Goal: Task Accomplishment & Management: Manage account settings

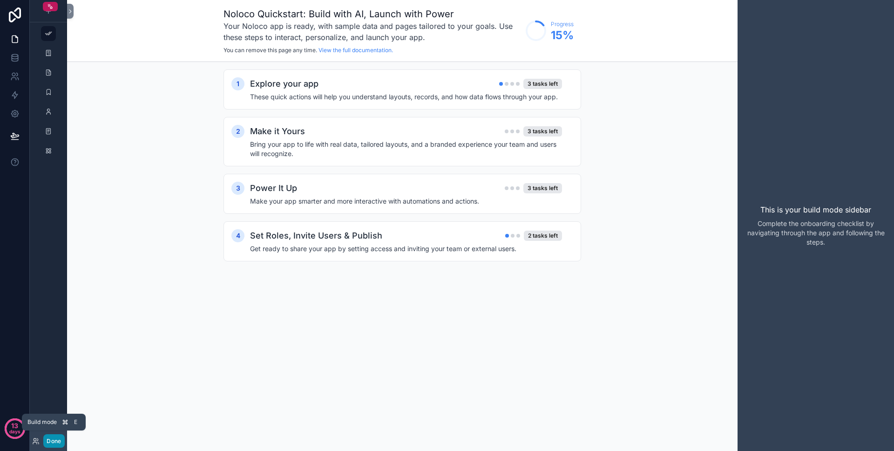
click at [57, 440] on button "Done" at bounding box center [53, 441] width 21 height 14
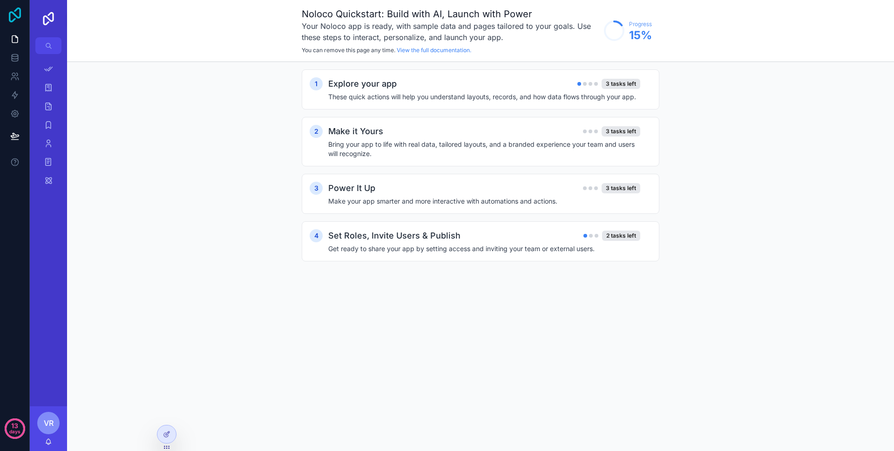
click at [16, 10] on icon at bounding box center [15, 14] width 12 height 15
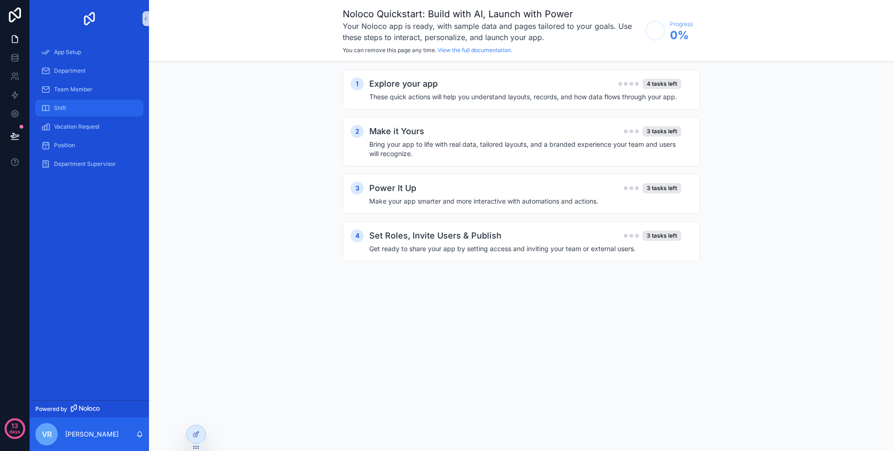
click at [67, 109] on div "Shift" at bounding box center [89, 108] width 97 height 15
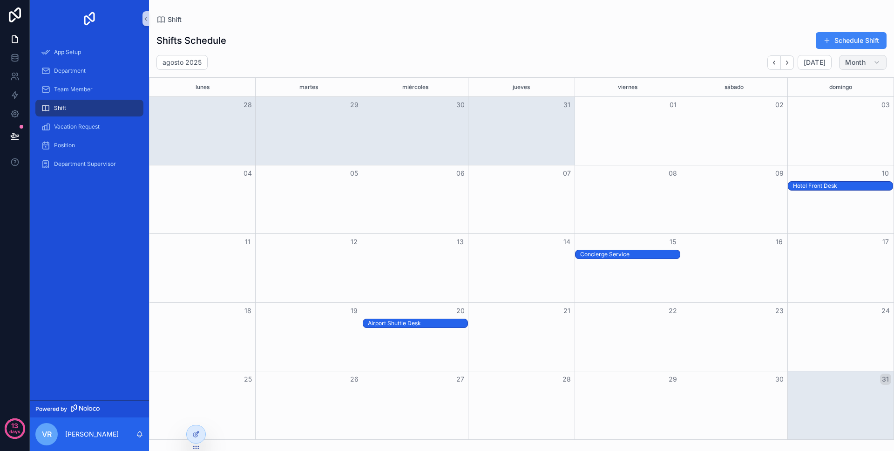
click at [854, 63] on span "Month" at bounding box center [856, 62] width 20 height 8
click at [832, 101] on span "Week" at bounding box center [823, 102] width 17 height 9
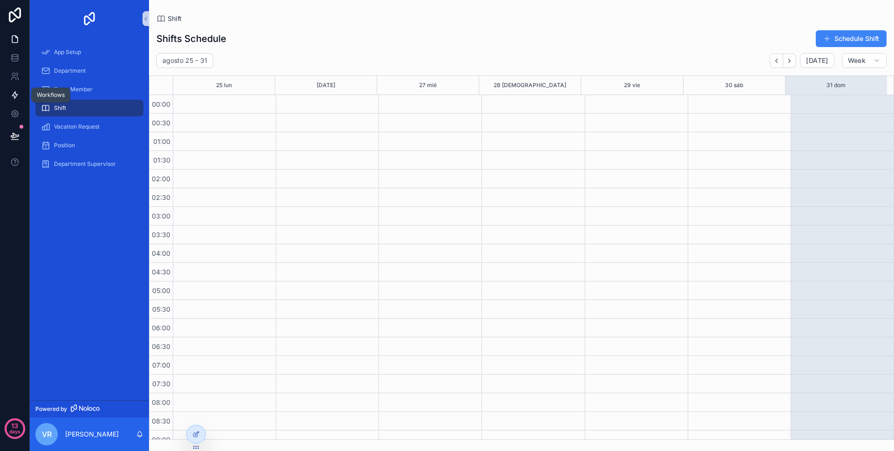
click at [14, 96] on icon at bounding box center [14, 94] width 9 height 9
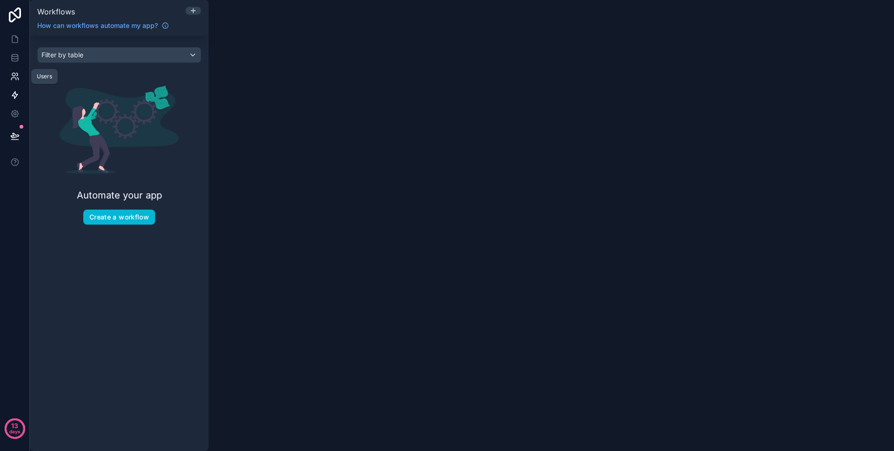
click at [13, 78] on icon at bounding box center [13, 79] width 5 height 2
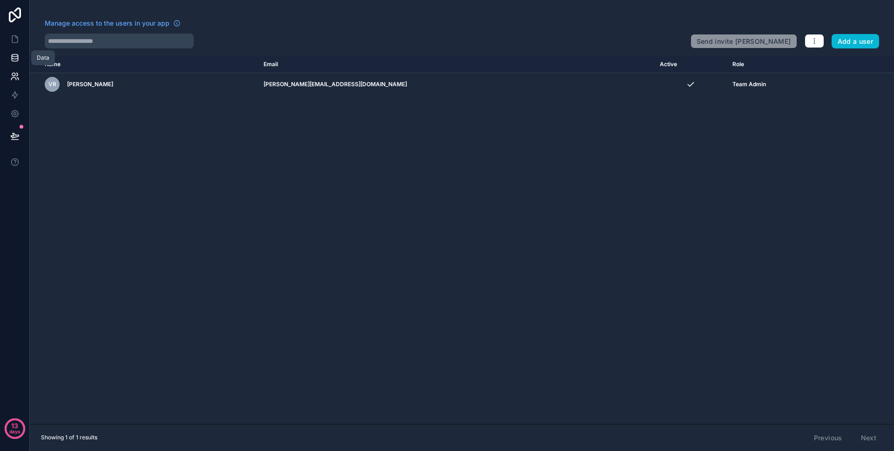
click at [16, 60] on icon at bounding box center [14, 57] width 9 height 9
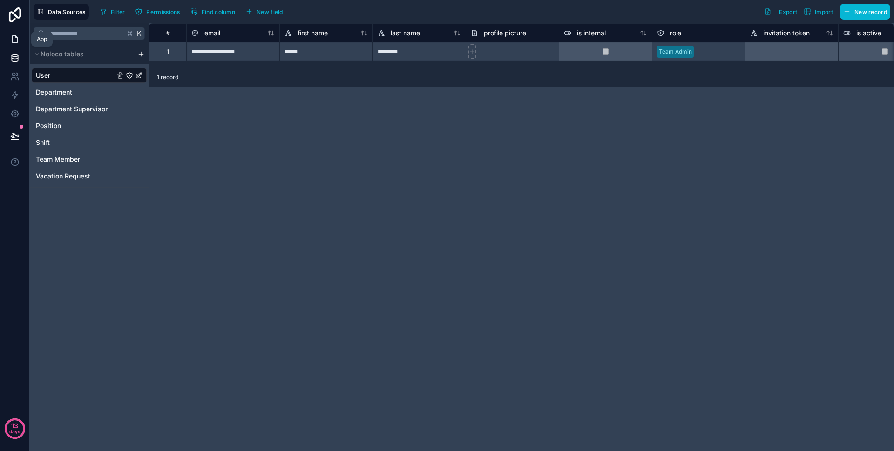
click at [17, 36] on icon at bounding box center [14, 38] width 9 height 9
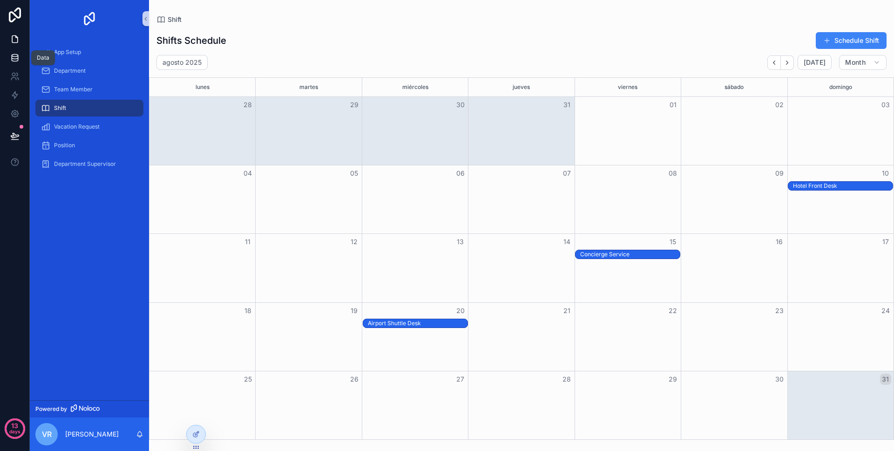
click at [18, 54] on icon at bounding box center [14, 57] width 9 height 9
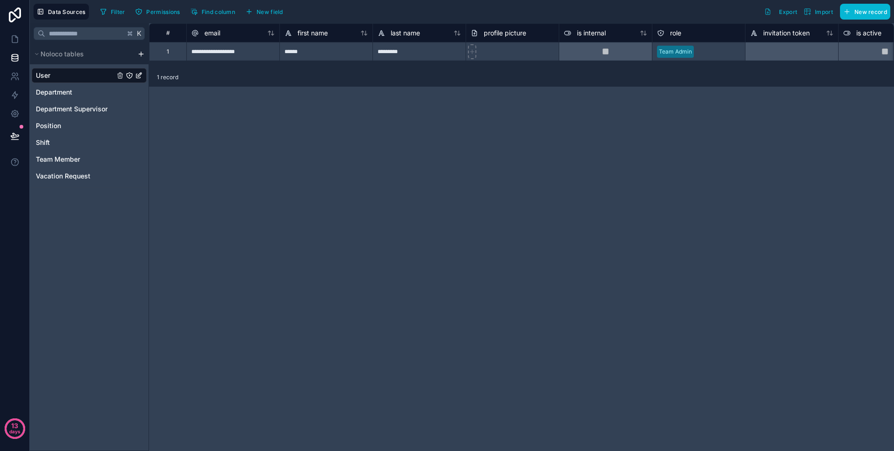
click at [85, 343] on div "K Noloco tables User Department Department Supervisor Position Shift Team Membe…" at bounding box center [89, 237] width 119 height 428
click at [14, 96] on icon at bounding box center [14, 94] width 9 height 9
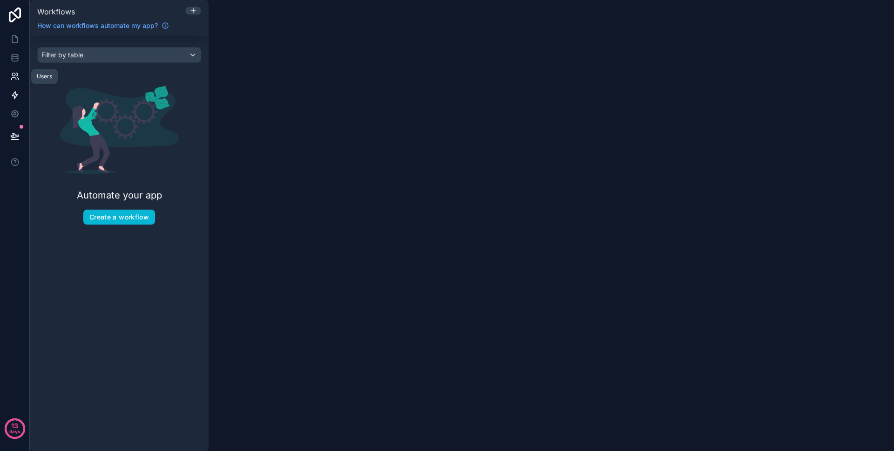
click at [14, 79] on icon at bounding box center [14, 76] width 9 height 9
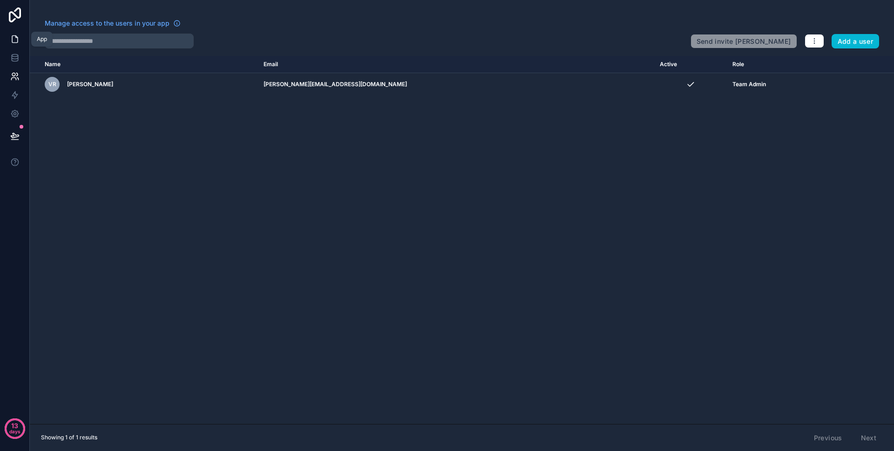
click at [12, 43] on icon at bounding box center [14, 38] width 9 height 9
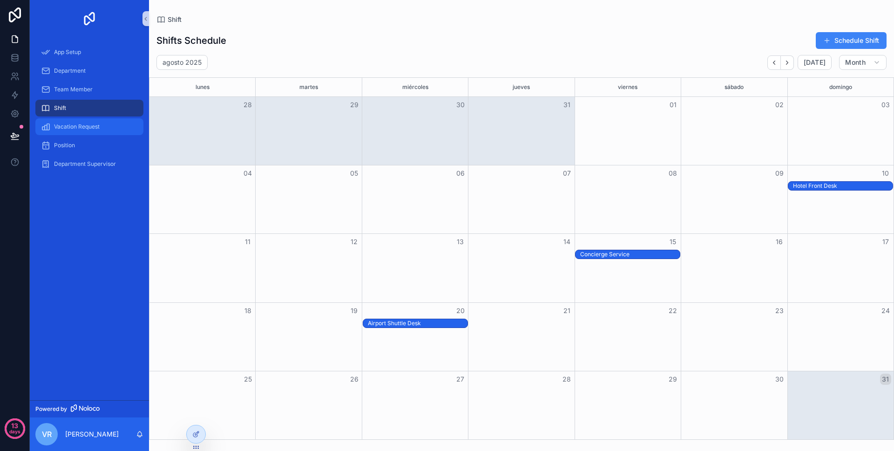
click at [86, 127] on span "Vacation Request" at bounding box center [77, 126] width 46 height 7
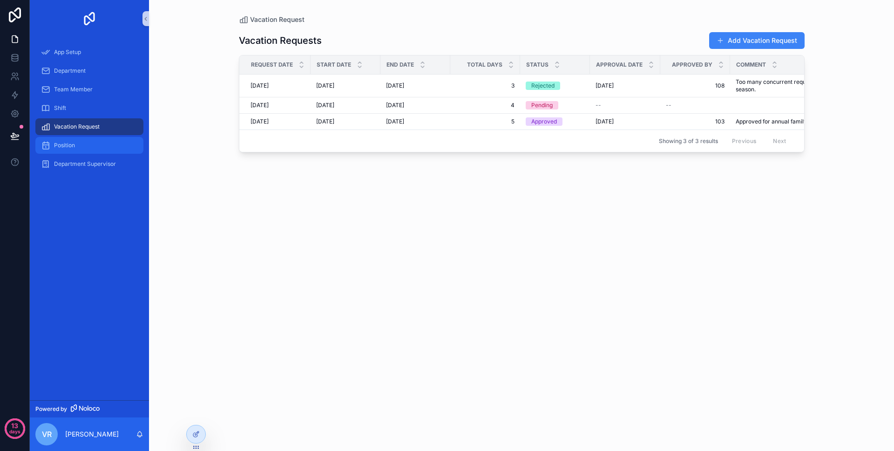
click at [56, 147] on span "Position" at bounding box center [64, 145] width 21 height 7
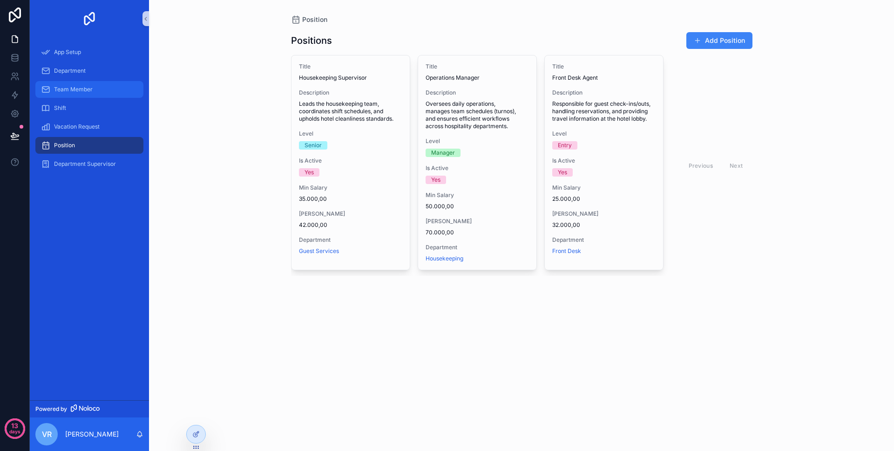
click at [82, 89] on span "Team Member" at bounding box center [73, 89] width 39 height 7
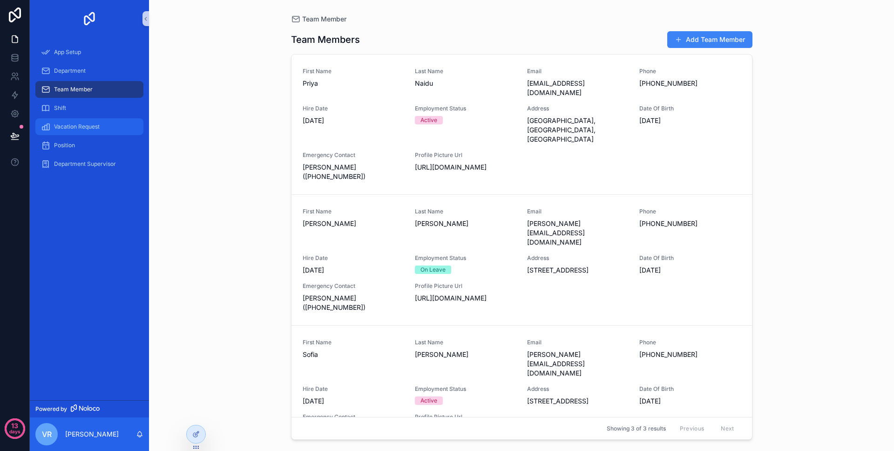
click at [68, 125] on span "Vacation Request" at bounding box center [77, 126] width 46 height 7
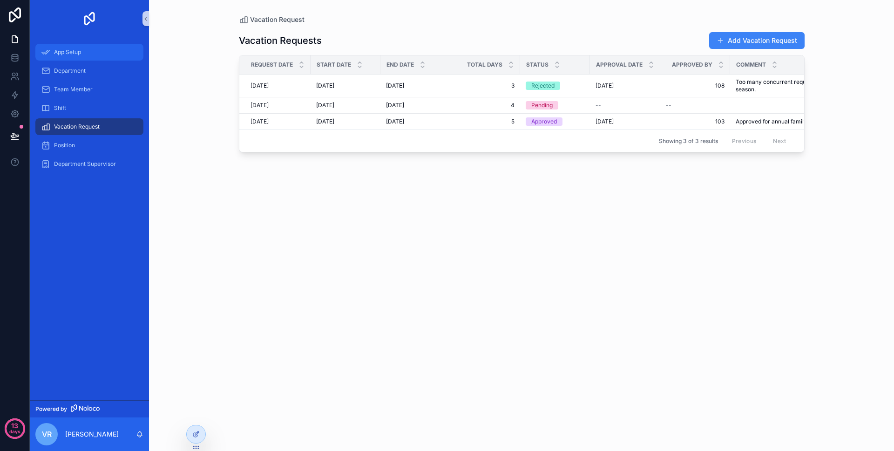
click at [72, 52] on span "App Setup" at bounding box center [67, 51] width 27 height 7
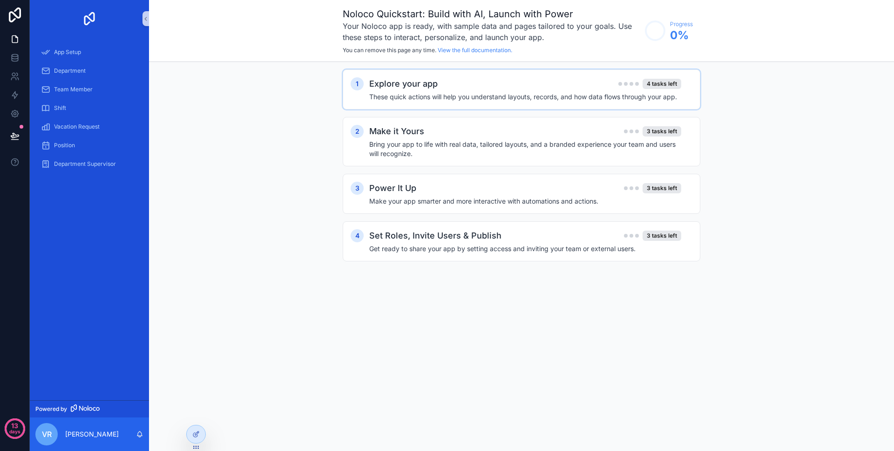
click at [461, 78] on div "Explore your app 4 tasks left" at bounding box center [525, 83] width 312 height 13
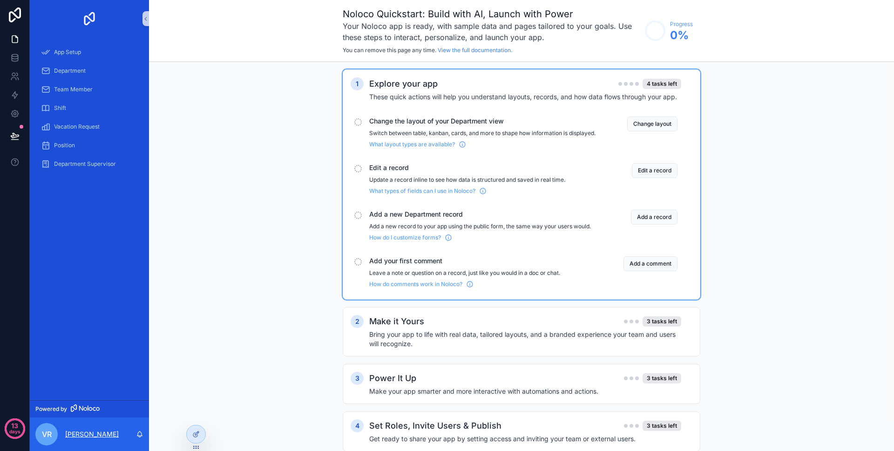
click at [81, 436] on p "[PERSON_NAME]" at bounding box center [92, 434] width 54 height 9
click at [53, 433] on div "VR" at bounding box center [46, 434] width 22 height 22
click at [36, 246] on div "App Setup Department Team Member Shift Vacation Request Position Department Sup…" at bounding box center [89, 218] width 119 height 363
click at [8, 18] on icon at bounding box center [15, 14] width 19 height 15
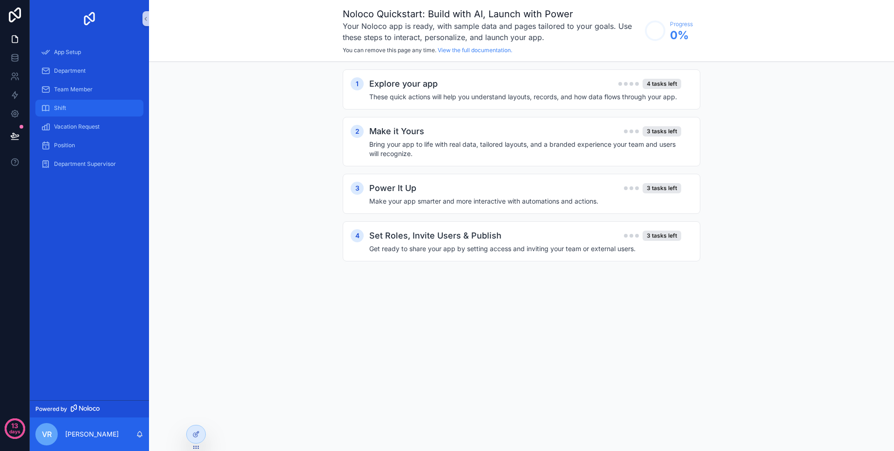
click at [82, 105] on div "Shift" at bounding box center [89, 108] width 97 height 15
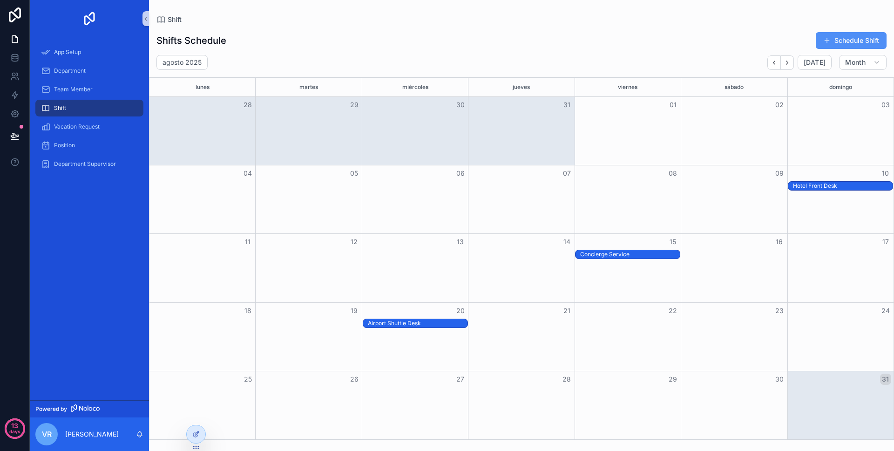
click at [862, 42] on button "Schedule Shift" at bounding box center [851, 40] width 71 height 17
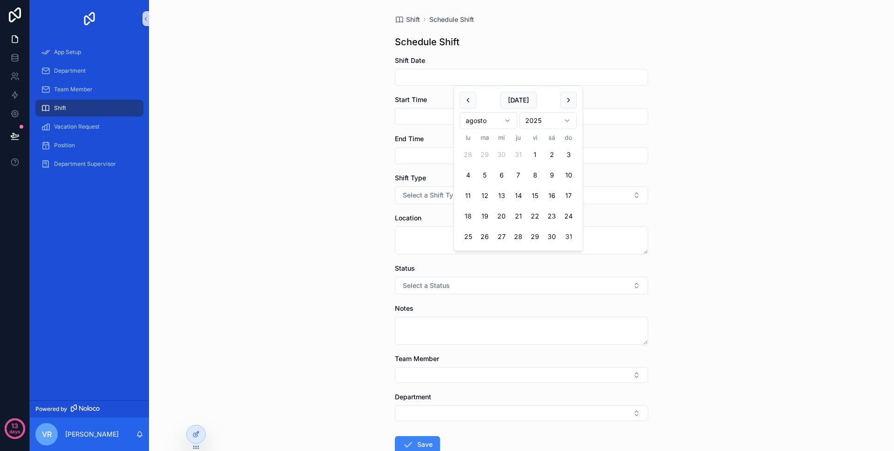
click at [474, 75] on input "scrollable content" at bounding box center [522, 77] width 253 height 13
click at [300, 139] on div "Shift Schedule Shift Schedule Shift Shift Date Start Time End Time Shift Type S…" at bounding box center [521, 225] width 745 height 451
click at [495, 199] on button "Select a Shift Type" at bounding box center [521, 195] width 253 height 18
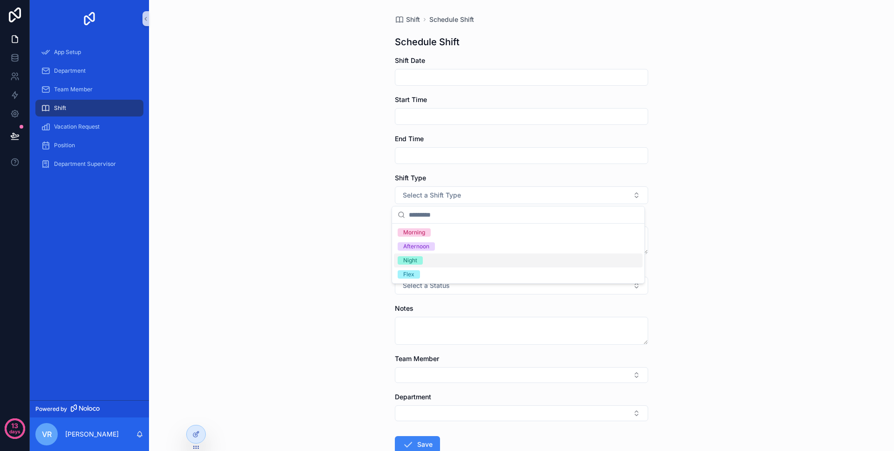
click at [420, 263] on span "Night" at bounding box center [410, 260] width 25 height 8
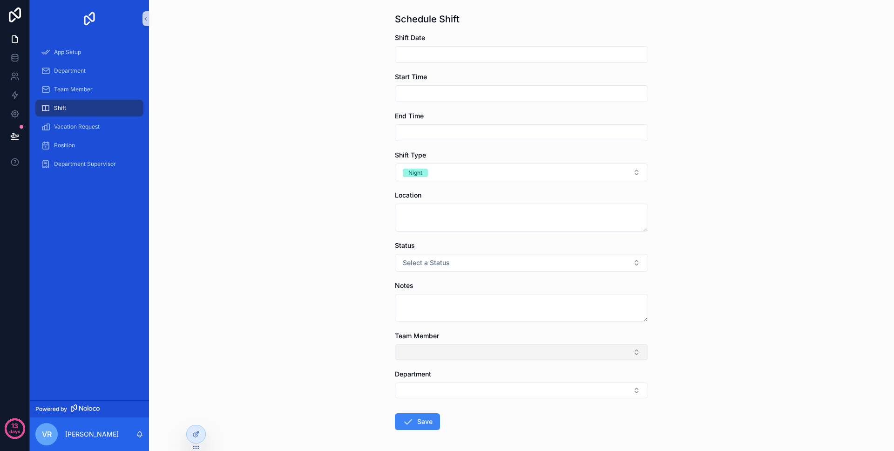
scroll to position [23, 0]
click at [453, 353] on button "Select Button" at bounding box center [521, 352] width 253 height 16
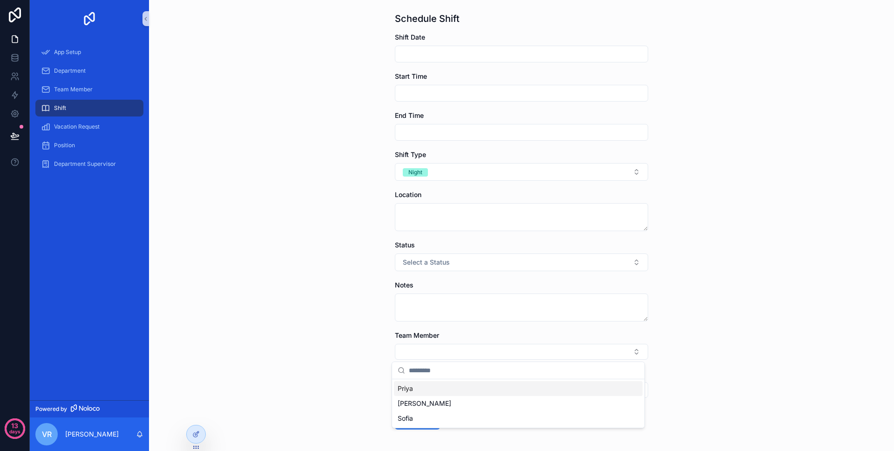
click at [442, 387] on div "Priya" at bounding box center [518, 388] width 249 height 15
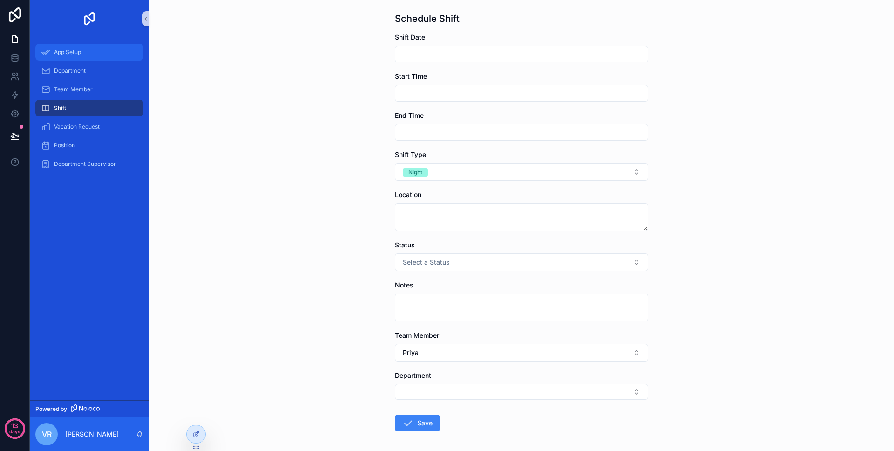
click at [76, 55] on span "App Setup" at bounding box center [67, 51] width 27 height 7
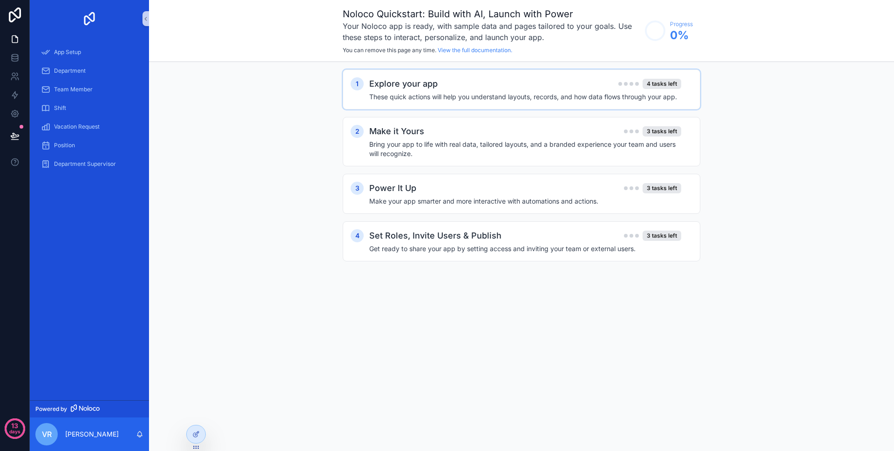
click at [381, 79] on h2 "Explore your app" at bounding box center [403, 83] width 68 height 13
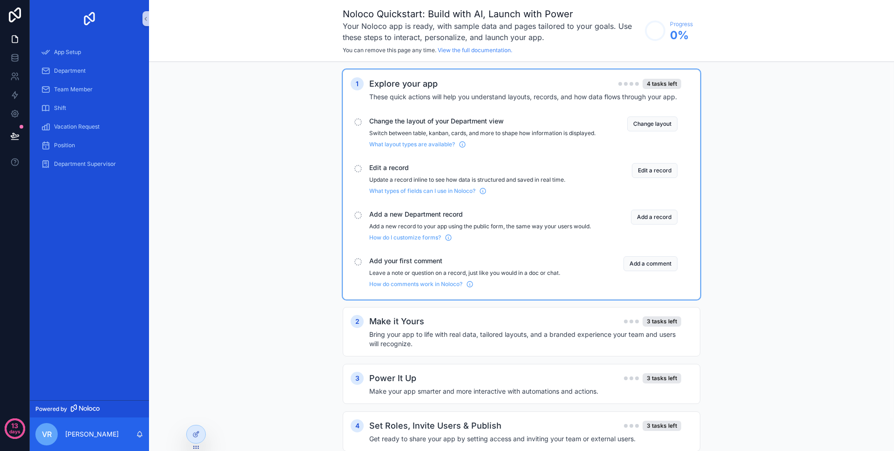
click at [389, 118] on span "Change the layout of your Department view" at bounding box center [482, 120] width 226 height 9
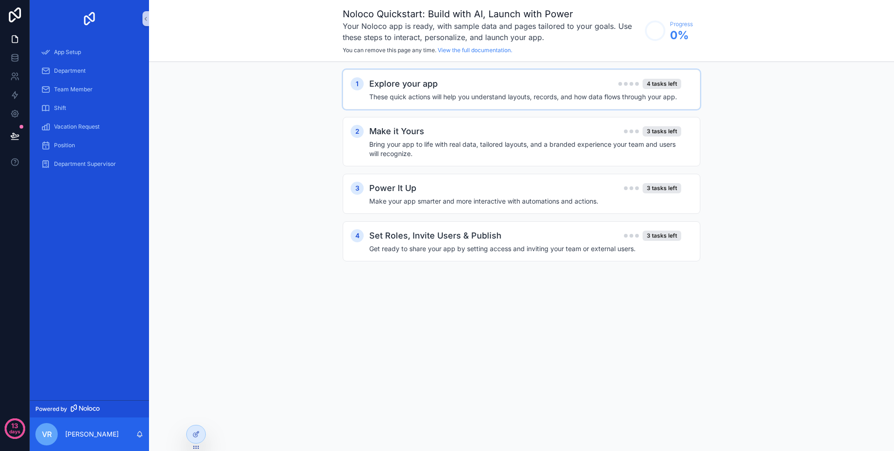
click at [408, 89] on h2 "Explore your app" at bounding box center [403, 83] width 68 height 13
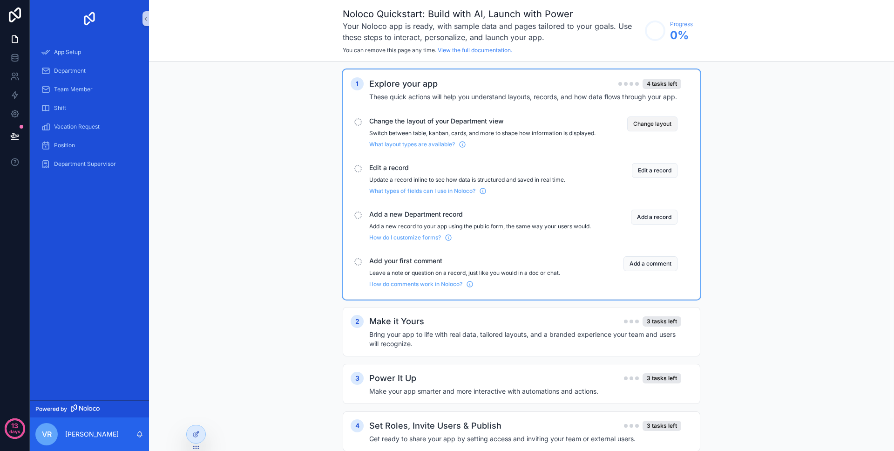
click at [652, 123] on button "Change layout" at bounding box center [653, 123] width 50 height 15
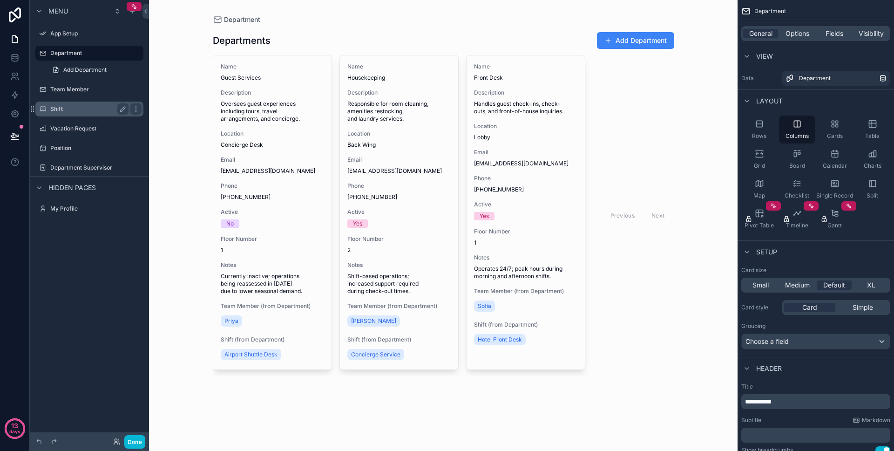
click at [49, 107] on div "Shift" at bounding box center [89, 109] width 104 height 15
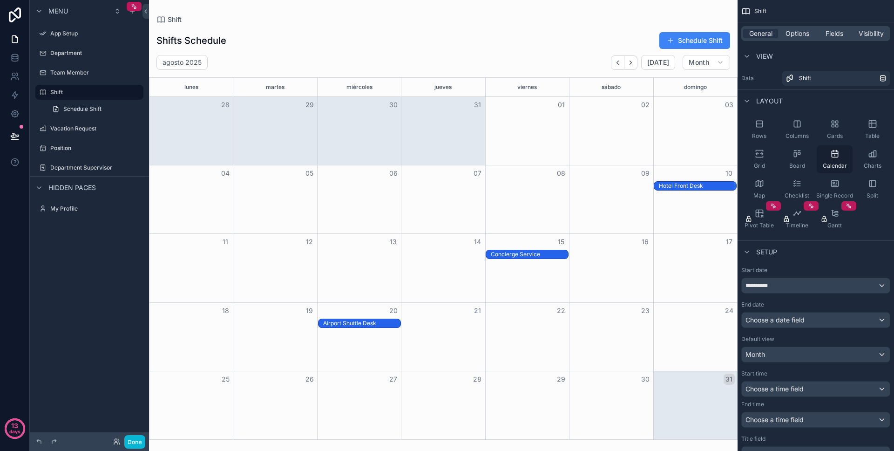
click at [836, 160] on div "Calendar" at bounding box center [835, 159] width 36 height 28
click at [871, 130] on div "Table" at bounding box center [873, 130] width 36 height 28
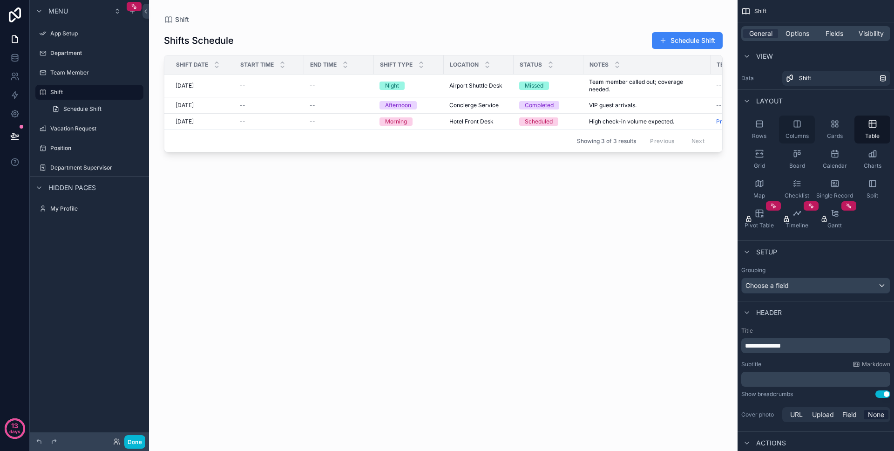
click at [791, 125] on div "Columns" at bounding box center [797, 130] width 36 height 28
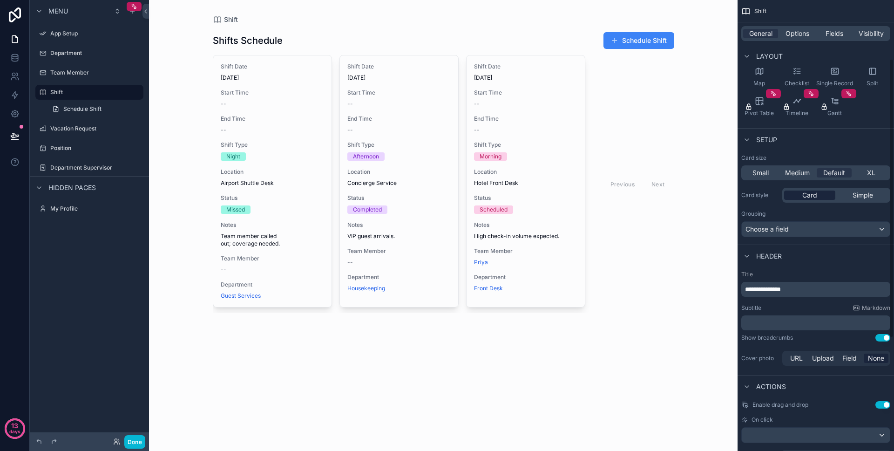
scroll to position [68, 0]
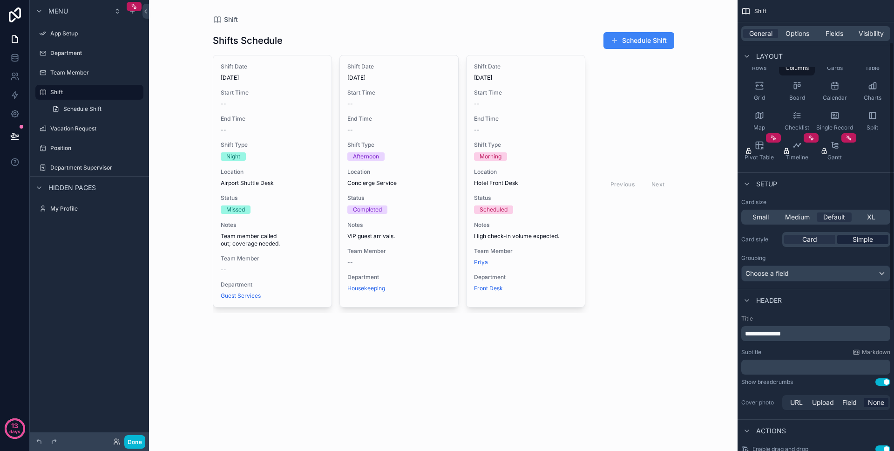
click at [862, 242] on span "Simple" at bounding box center [863, 239] width 20 height 9
click at [815, 242] on span "Card" at bounding box center [810, 239] width 15 height 9
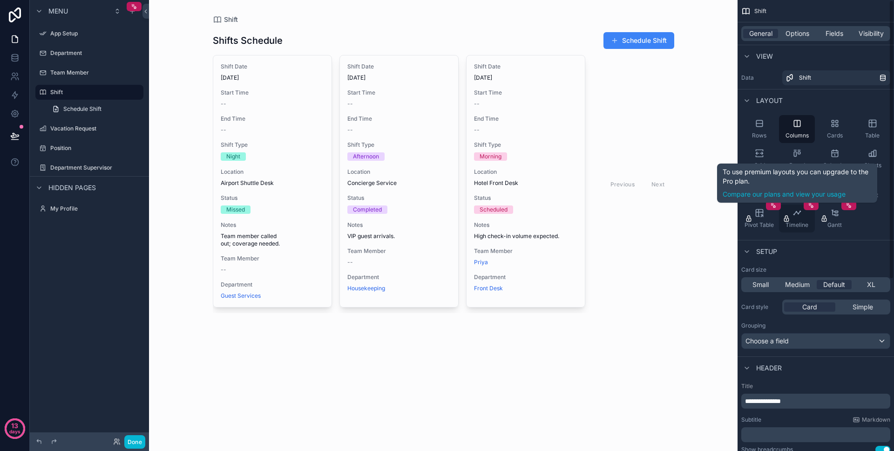
scroll to position [0, 0]
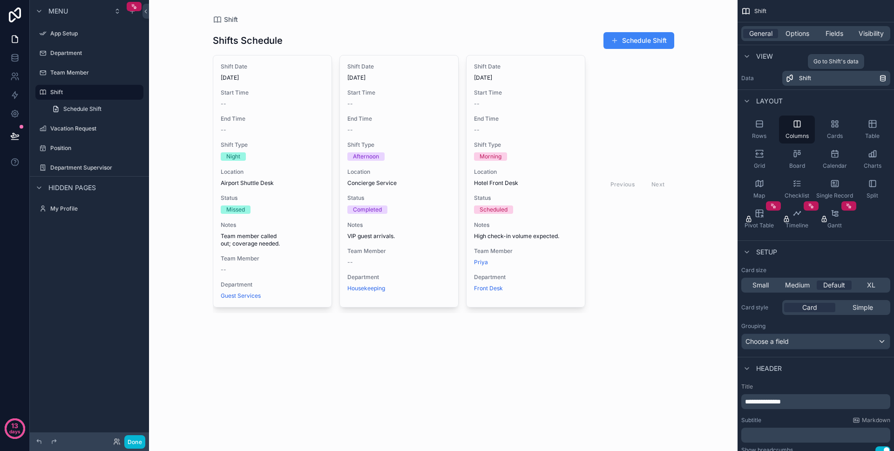
click at [821, 83] on link "Shift" at bounding box center [837, 78] width 108 height 15
click at [803, 34] on span "Options" at bounding box center [798, 33] width 24 height 9
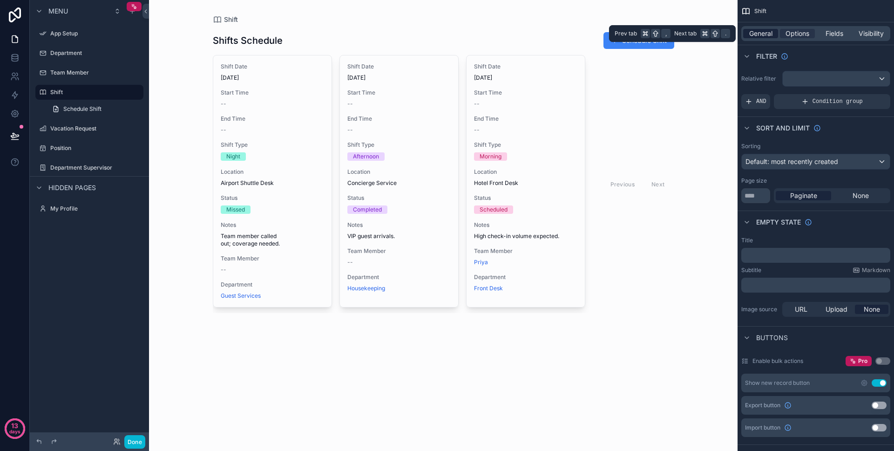
click at [756, 35] on span "General" at bounding box center [761, 33] width 23 height 9
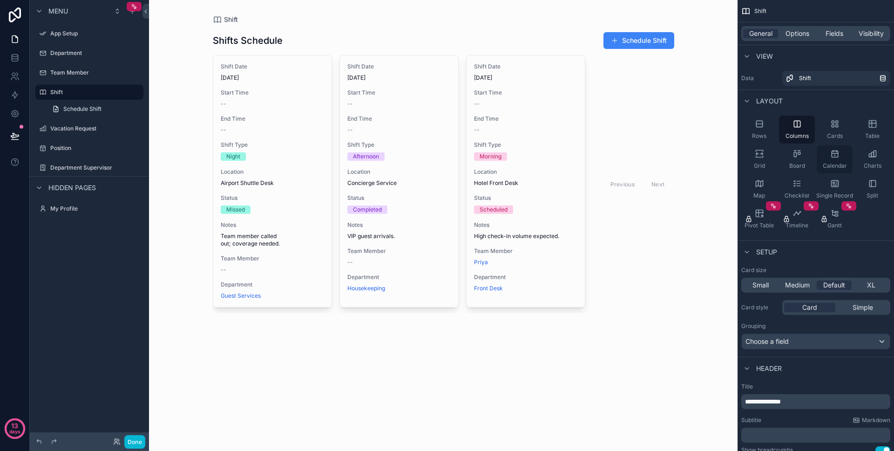
click at [835, 159] on div "Calendar" at bounding box center [835, 159] width 36 height 28
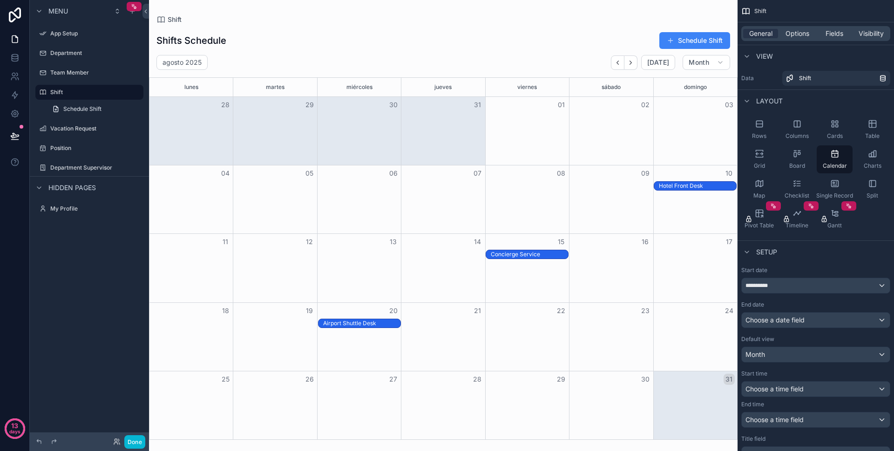
click at [670, 204] on div "scrollable content" at bounding box center [443, 225] width 589 height 451
click at [675, 220] on div "Month View" at bounding box center [696, 199] width 84 height 68
click at [686, 285] on div "Month View" at bounding box center [696, 268] width 84 height 68
click at [800, 36] on span "Options" at bounding box center [798, 33] width 24 height 9
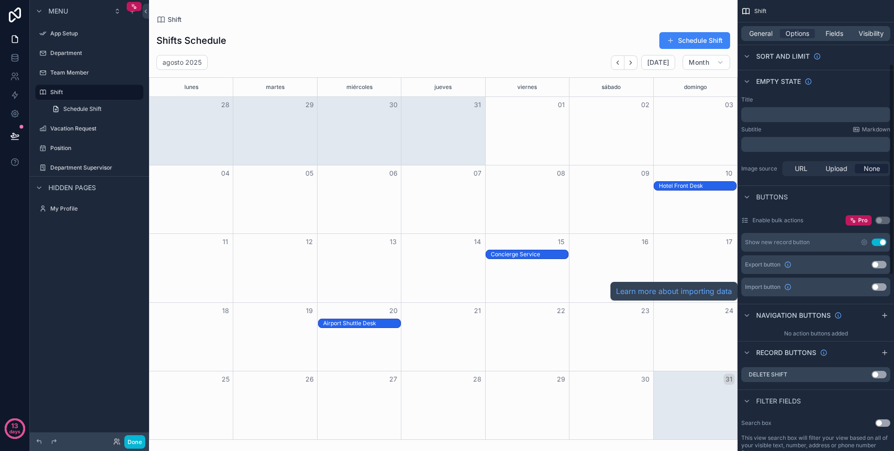
scroll to position [150, 0]
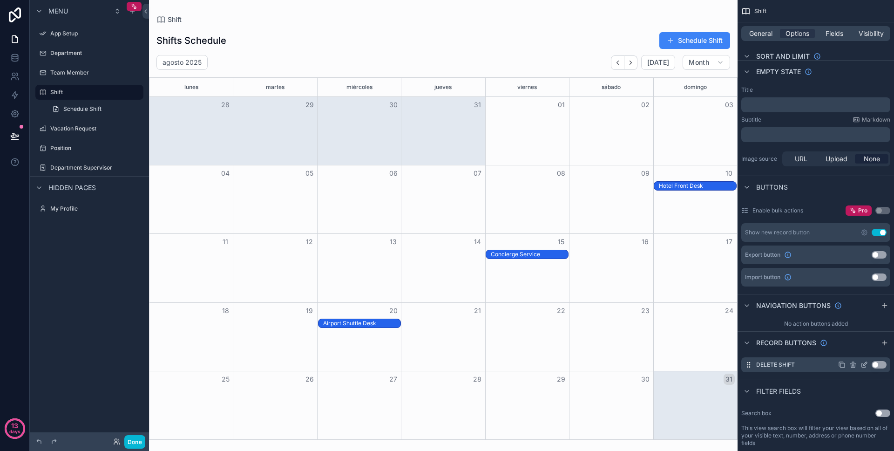
click at [878, 364] on button "Use setting" at bounding box center [879, 364] width 15 height 7
click at [866, 367] on icon "scrollable content" at bounding box center [864, 364] width 7 height 7
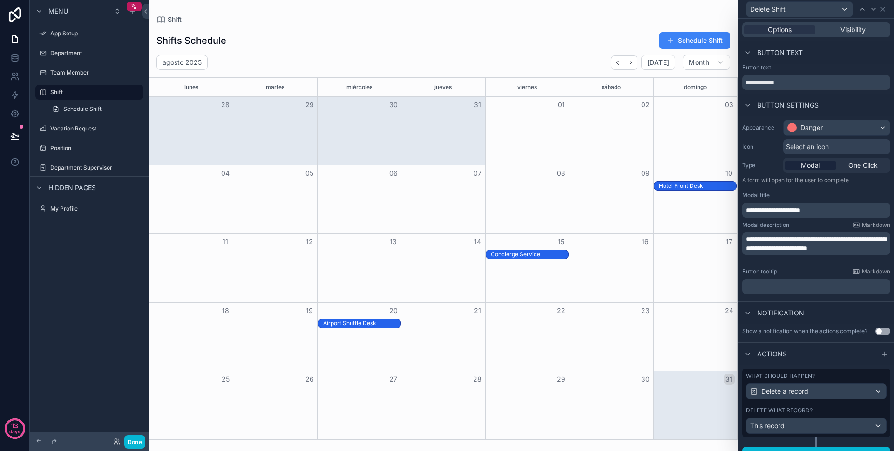
click at [698, 184] on div "Hotel Front Desk" at bounding box center [697, 185] width 77 height 7
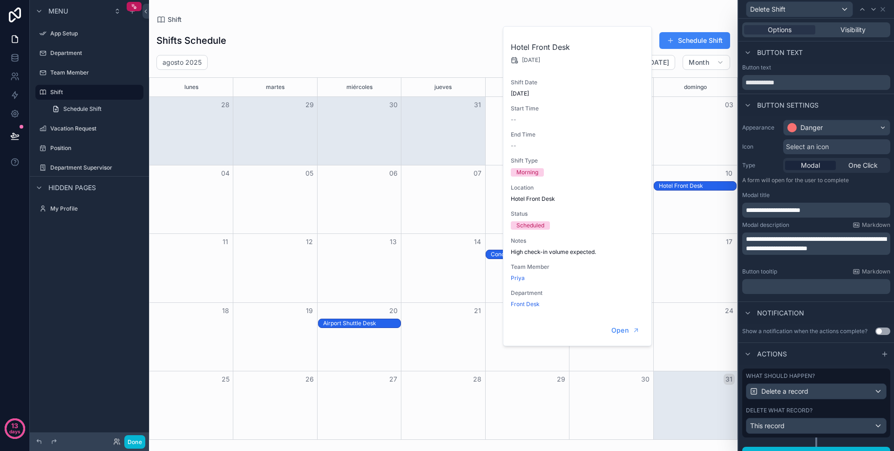
click at [698, 184] on div "Hotel Front Desk" at bounding box center [697, 185] width 77 height 7
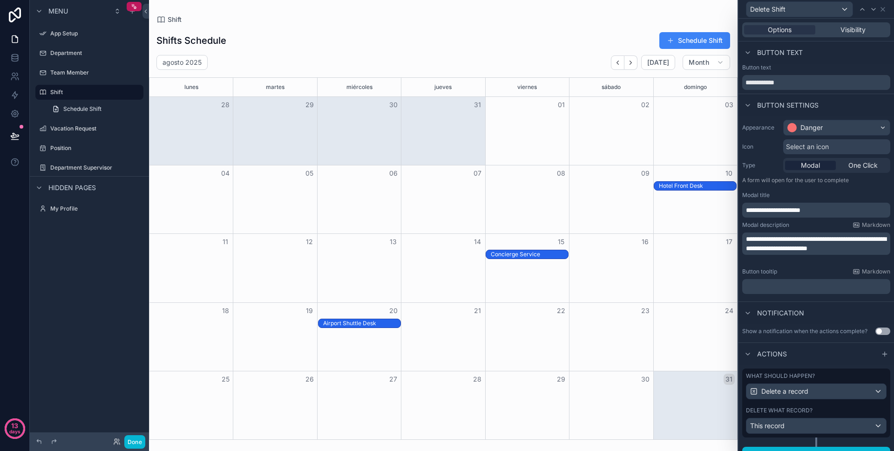
click at [668, 226] on div "Month View" at bounding box center [696, 199] width 84 height 68
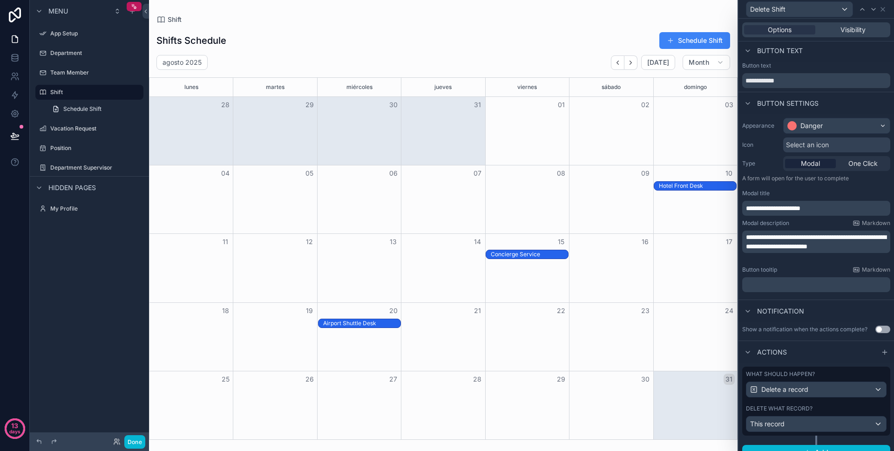
scroll to position [0, 0]
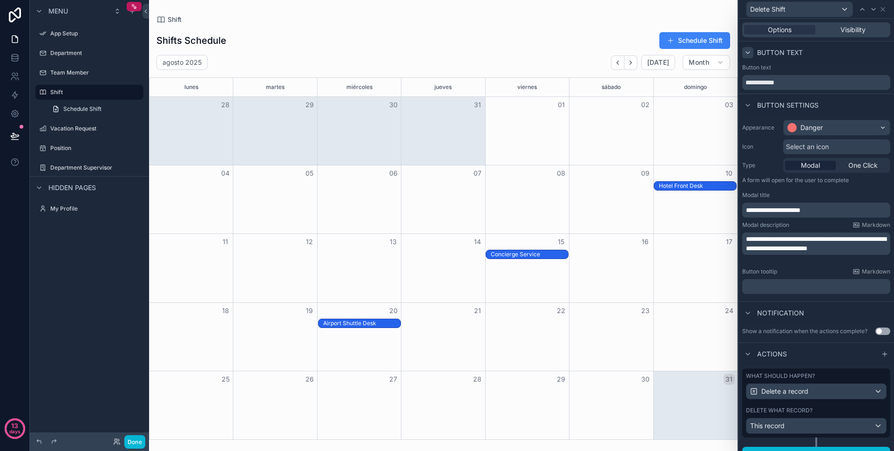
click at [750, 52] on icon at bounding box center [747, 52] width 7 height 7
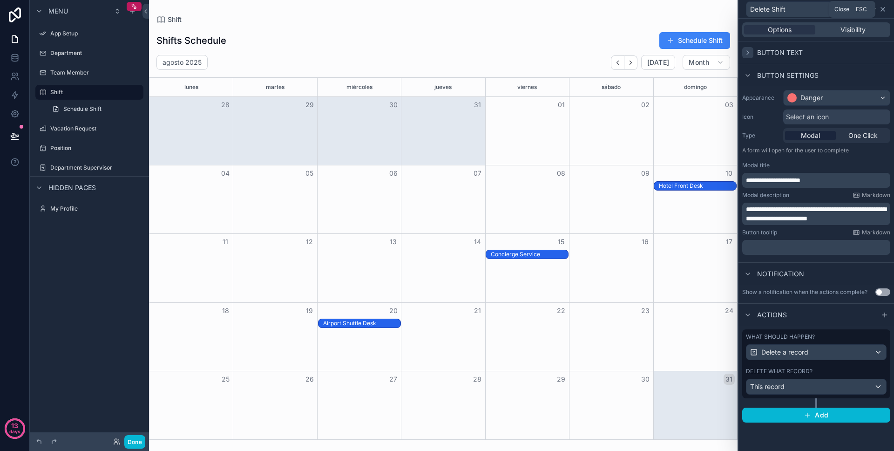
click at [884, 11] on icon at bounding box center [883, 9] width 7 height 7
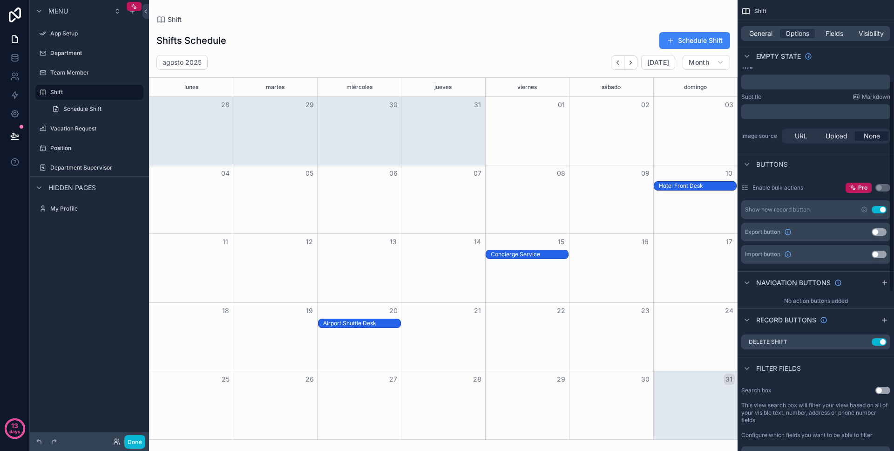
scroll to position [174, 0]
click at [769, 363] on span "Filter fields" at bounding box center [779, 367] width 45 height 9
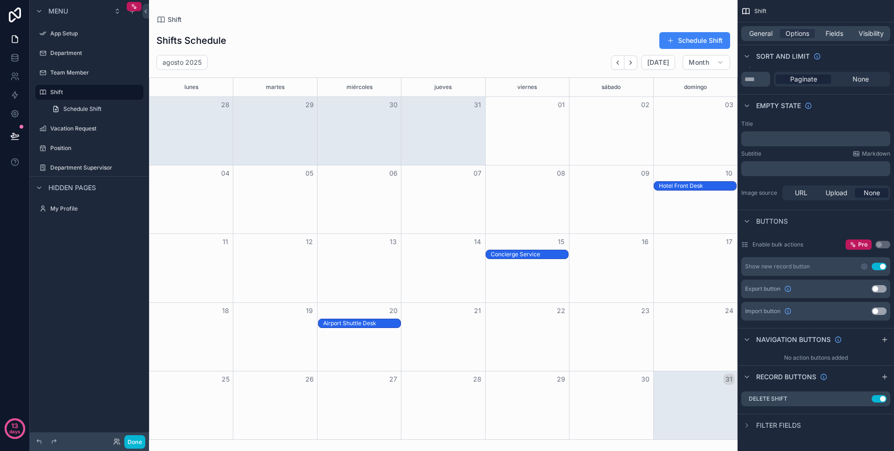
click at [768, 424] on span "Filter fields" at bounding box center [779, 425] width 45 height 9
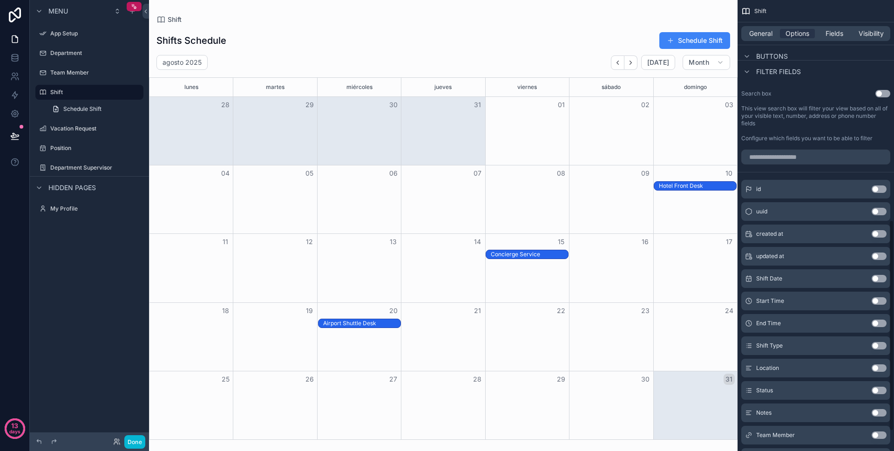
scroll to position [497, 0]
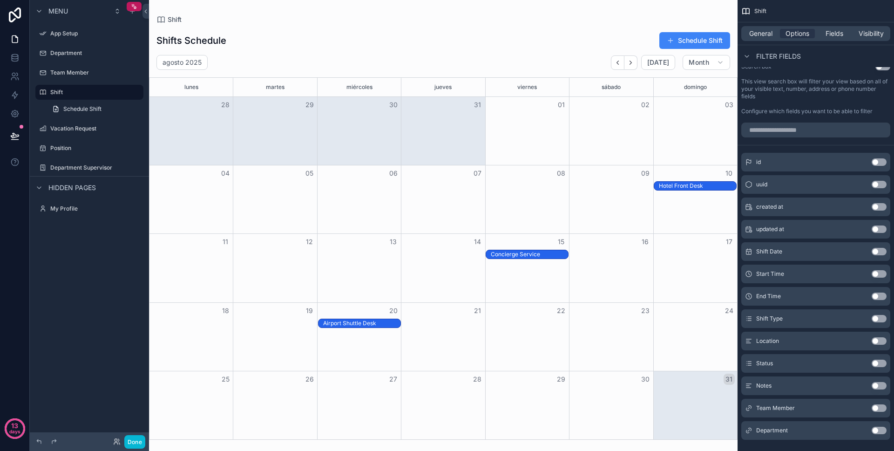
click at [881, 164] on button "Use setting" at bounding box center [879, 161] width 15 height 7
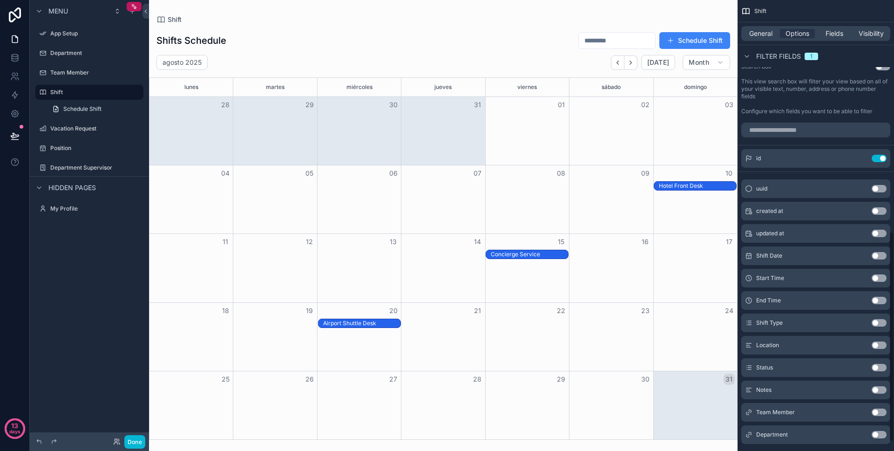
click at [881, 164] on div "id Use setting" at bounding box center [816, 158] width 149 height 19
click at [886, 156] on button "Use setting" at bounding box center [879, 158] width 15 height 7
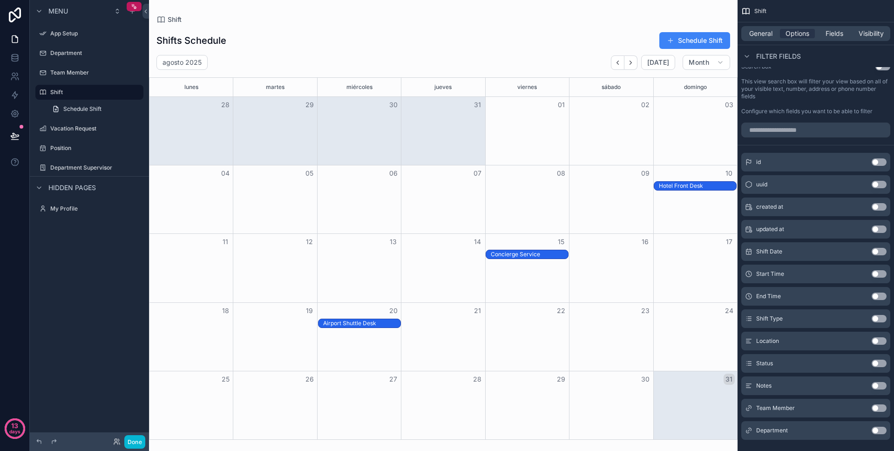
click at [693, 186] on div "Hotel Front Desk" at bounding box center [697, 185] width 77 height 7
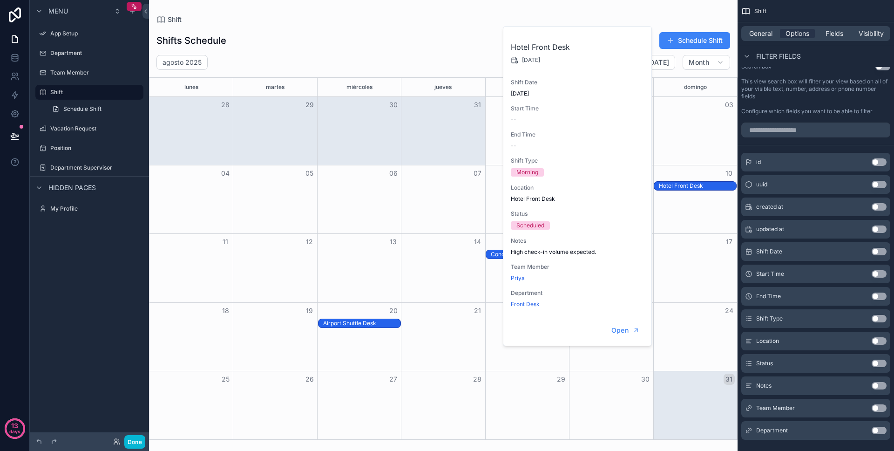
click at [693, 186] on div "Hotel Front Desk" at bounding box center [697, 185] width 77 height 7
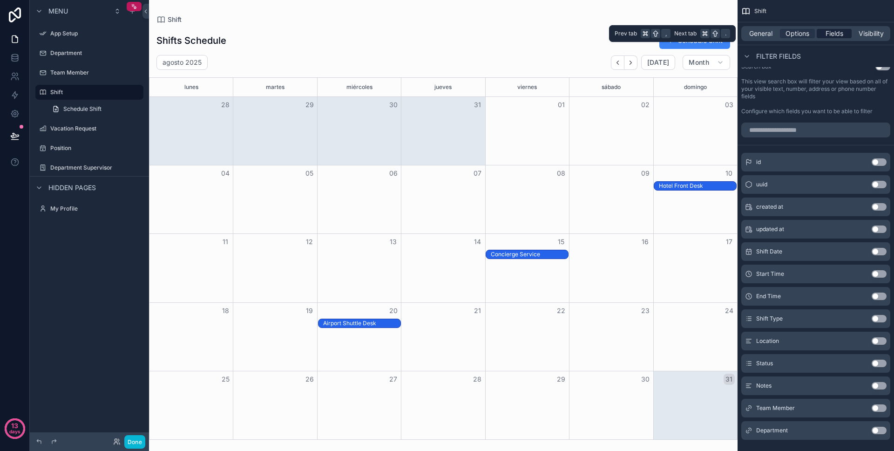
click at [829, 37] on span "Fields" at bounding box center [835, 33] width 18 height 9
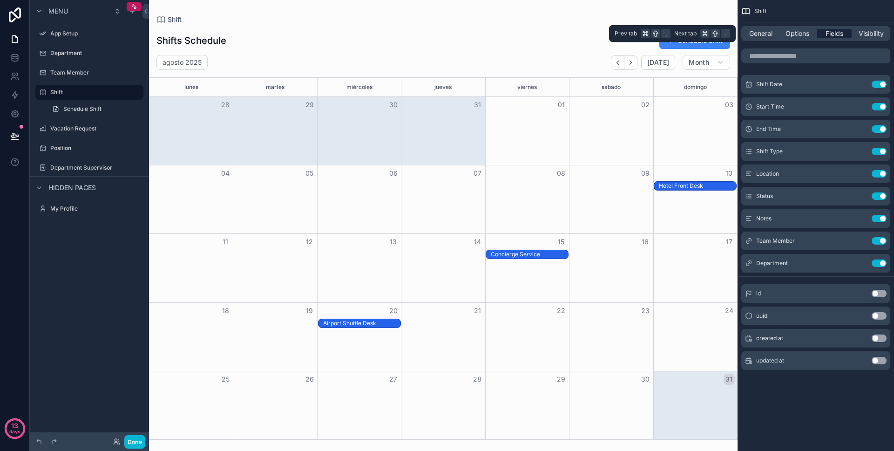
scroll to position [0, 0]
click at [879, 37] on span "Visibility" at bounding box center [871, 33] width 25 height 9
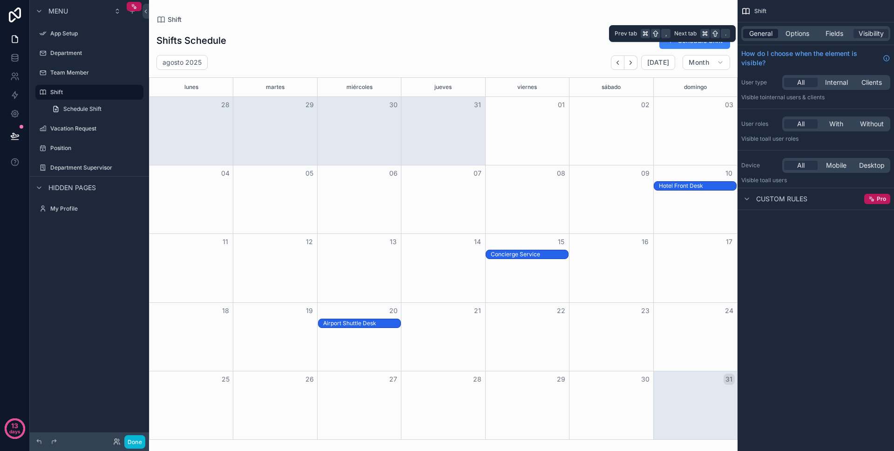
click at [758, 36] on span "General" at bounding box center [761, 33] width 23 height 9
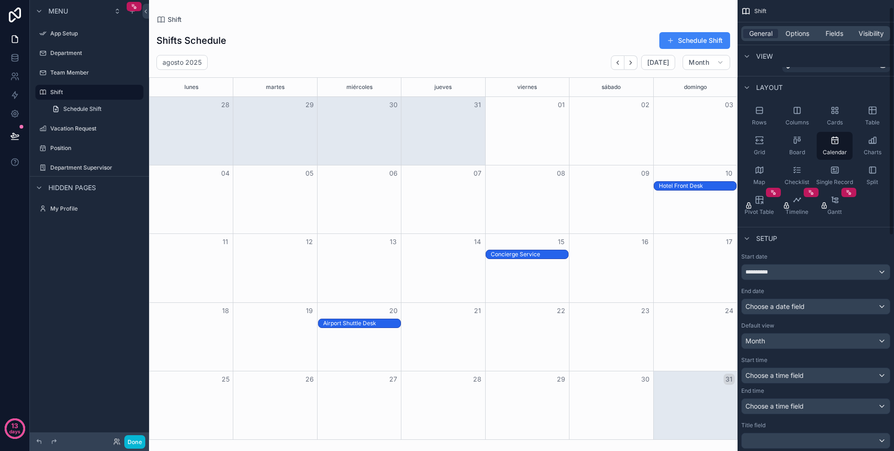
scroll to position [14, 0]
click at [782, 273] on div "**********" at bounding box center [816, 271] width 148 height 15
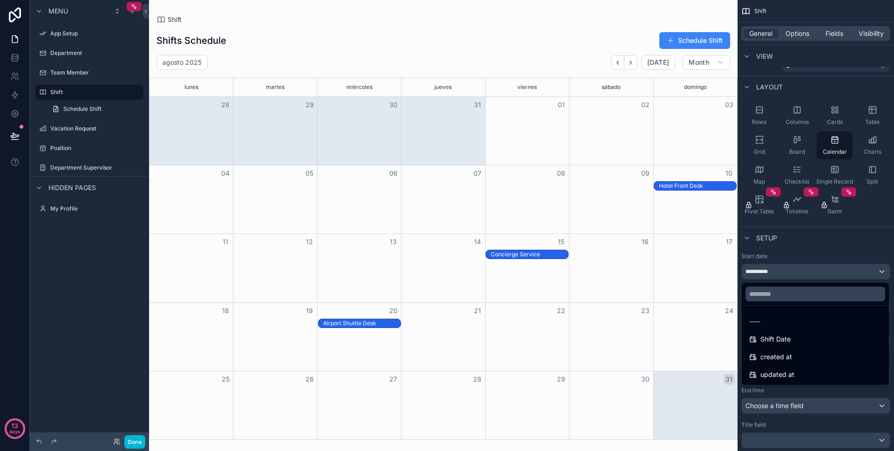
click at [782, 273] on div "scrollable content" at bounding box center [447, 225] width 894 height 451
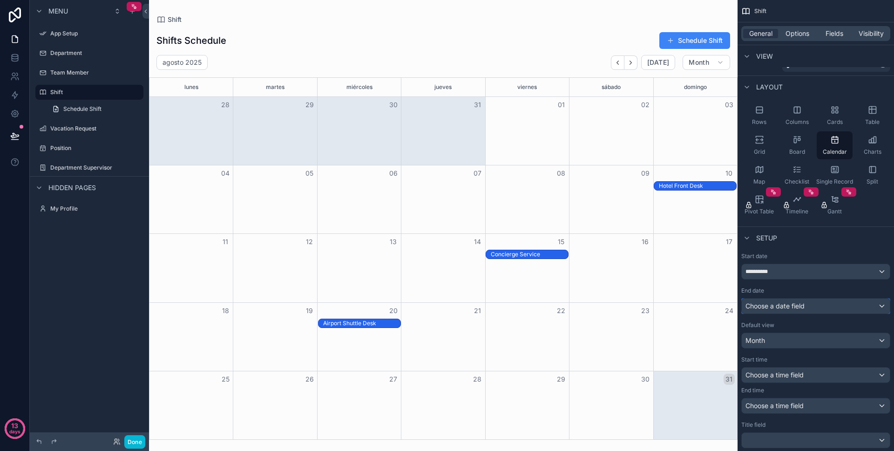
click at [771, 308] on span "Choose a date field" at bounding box center [775, 306] width 59 height 8
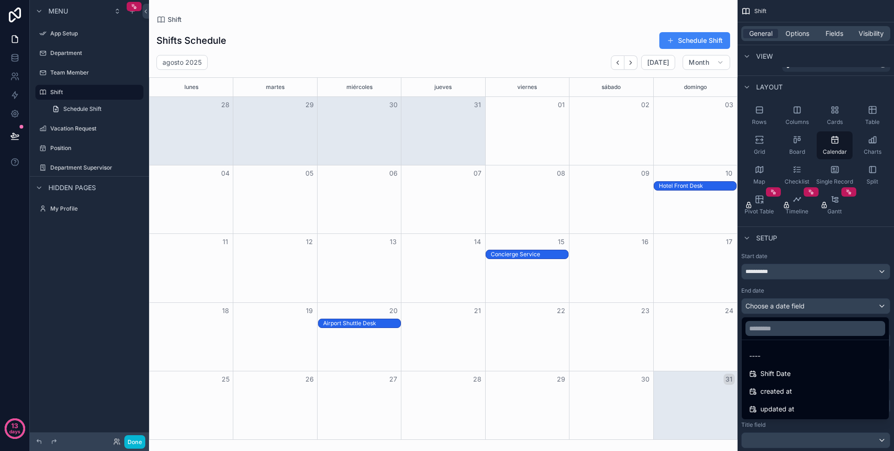
click at [771, 308] on div "scrollable content" at bounding box center [447, 225] width 894 height 451
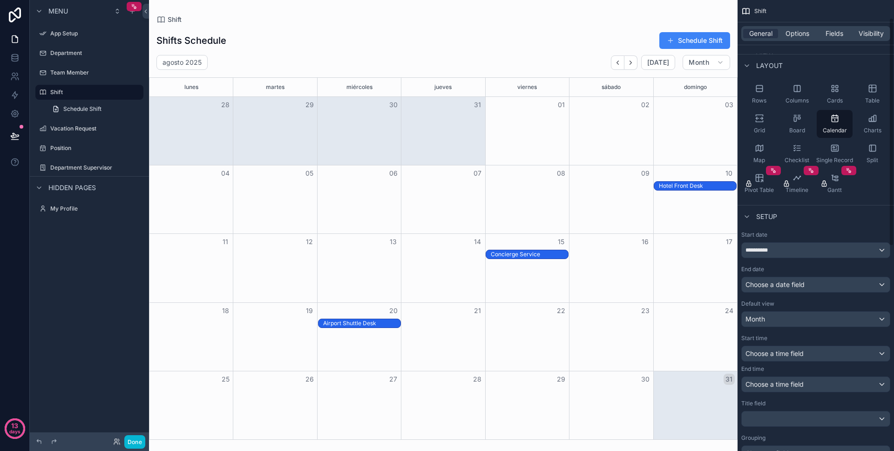
scroll to position [36, 0]
click at [766, 320] on div "Month" at bounding box center [816, 318] width 148 height 15
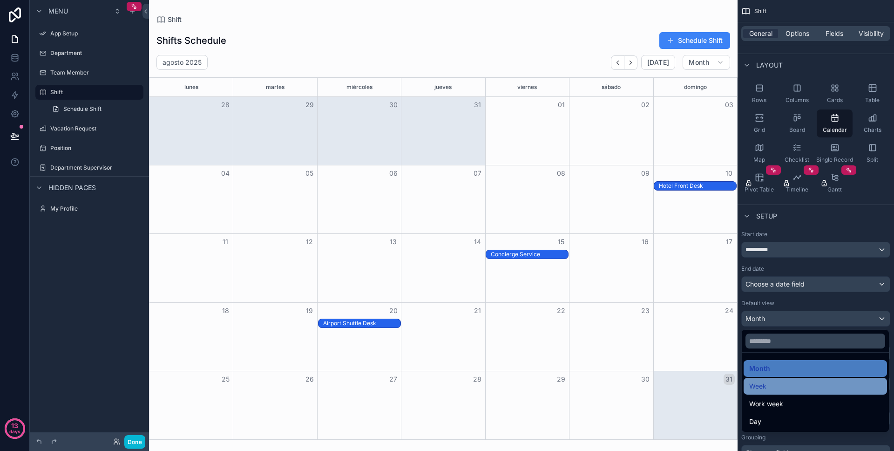
click at [764, 389] on span "Week" at bounding box center [758, 386] width 17 height 11
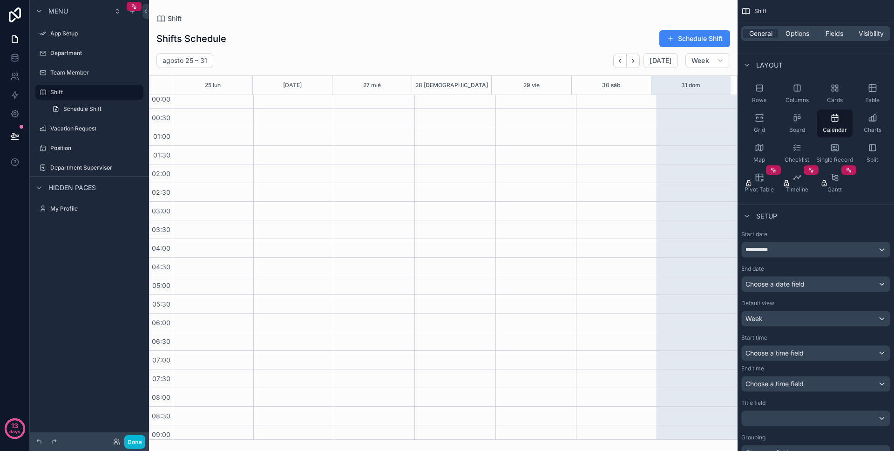
scroll to position [0, 0]
click at [638, 66] on button "Next" at bounding box center [633, 61] width 13 height 14
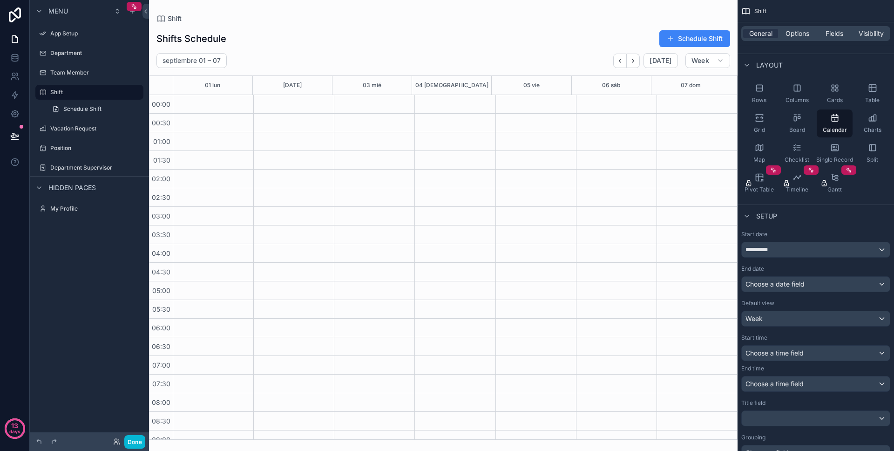
click at [633, 63] on icon "Next" at bounding box center [633, 60] width 7 height 7
click at [634, 65] on button "Next" at bounding box center [633, 61] width 13 height 14
click at [772, 249] on div "**********" at bounding box center [816, 249] width 148 height 15
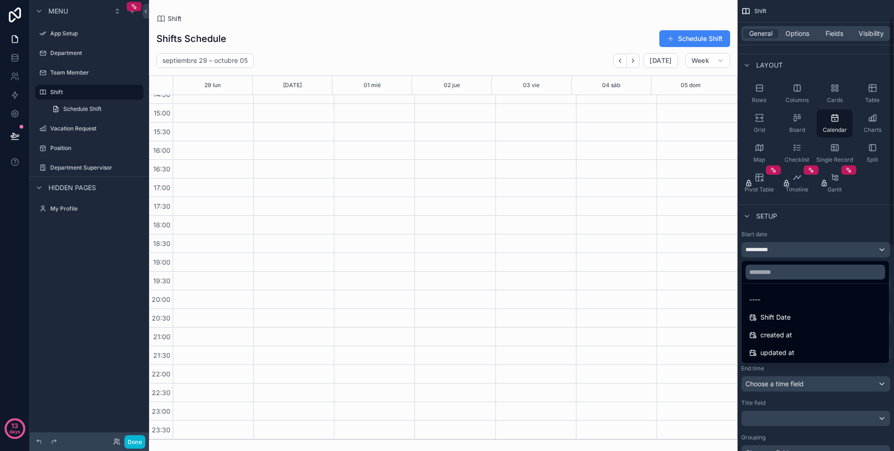
click at [802, 225] on div "scrollable content" at bounding box center [447, 225] width 894 height 451
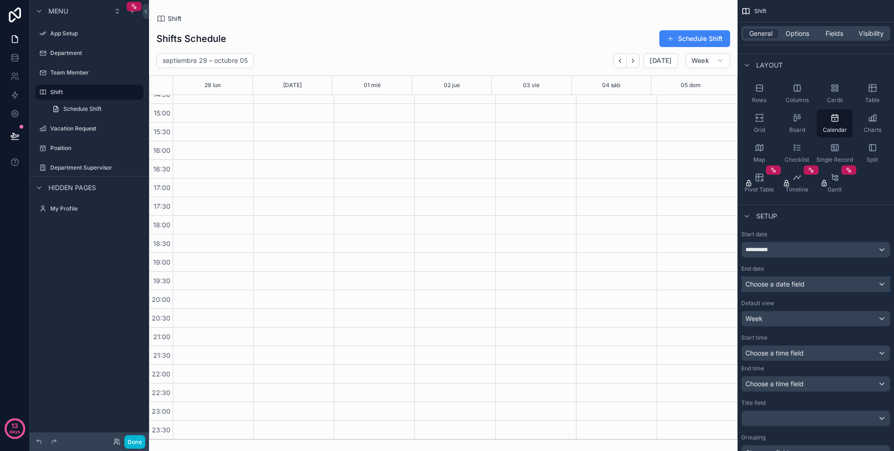
click at [781, 288] on span "Choose a date field" at bounding box center [775, 284] width 59 height 9
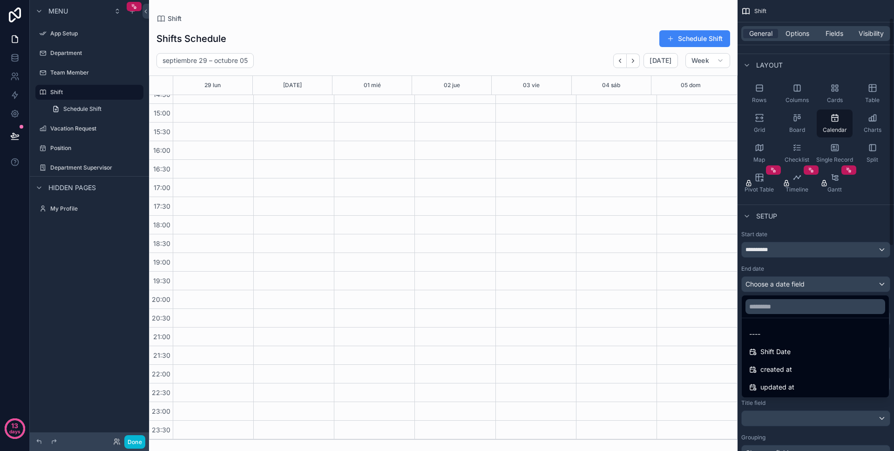
click at [811, 268] on div "scrollable content" at bounding box center [447, 225] width 894 height 451
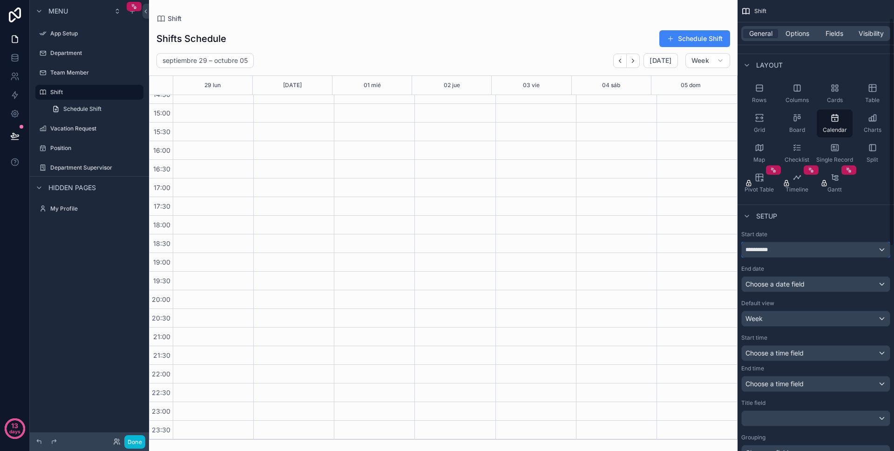
click at [774, 247] on div "**********" at bounding box center [816, 249] width 148 height 15
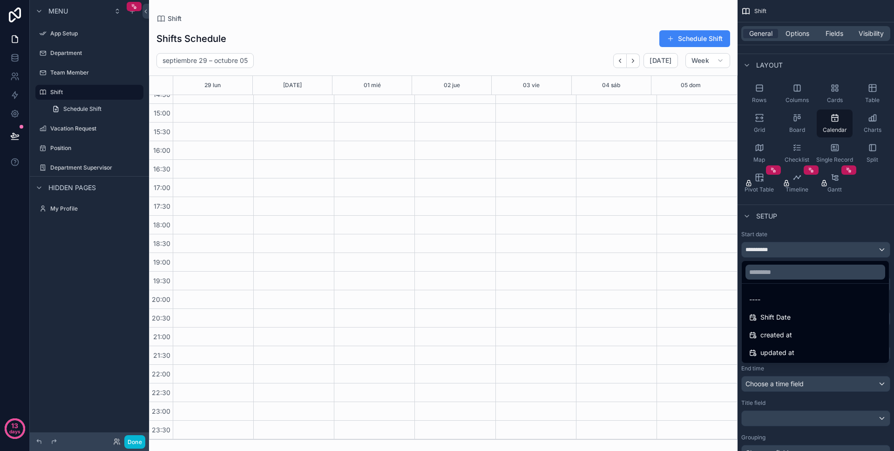
click at [773, 253] on div "scrollable content" at bounding box center [447, 225] width 894 height 451
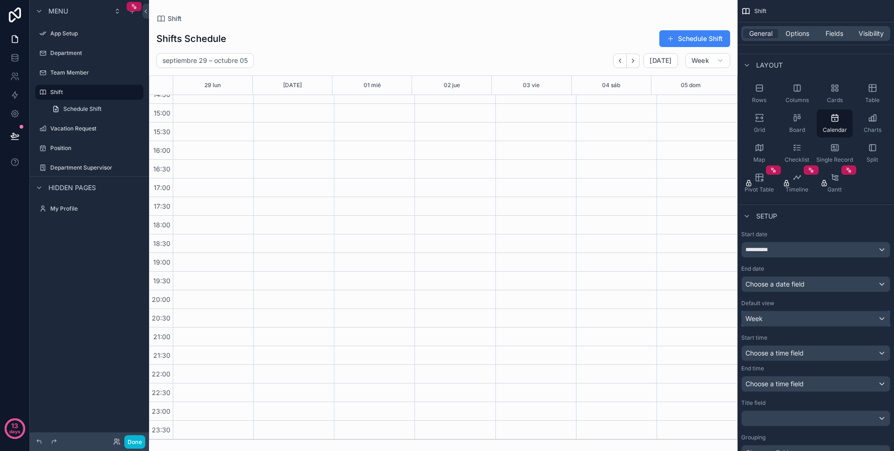
click at [784, 316] on div "Week" at bounding box center [816, 318] width 148 height 15
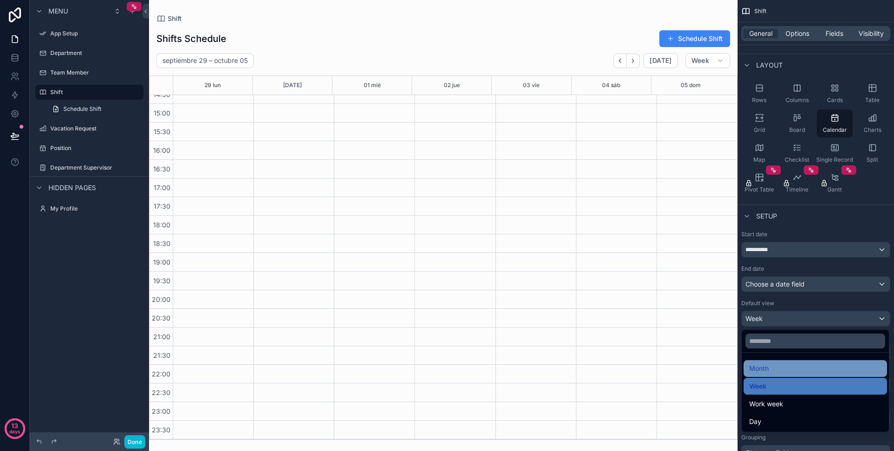
click at [759, 371] on span "Month" at bounding box center [760, 368] width 20 height 11
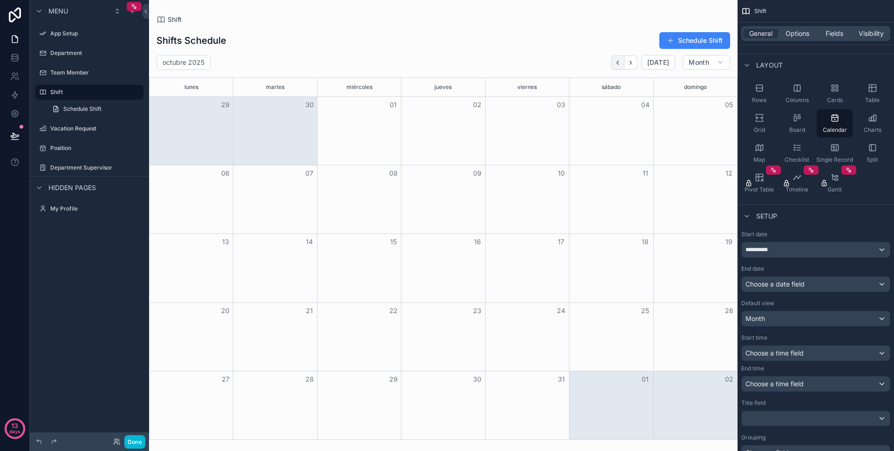
click at [623, 63] on button "Back" at bounding box center [618, 62] width 14 height 14
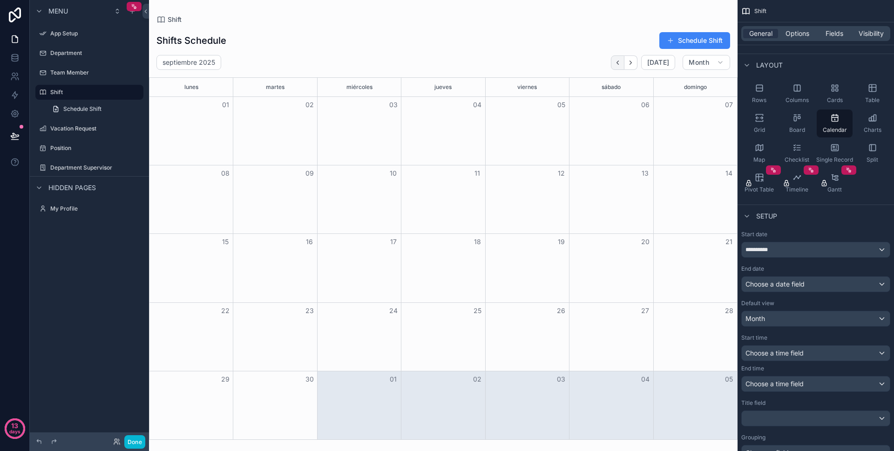
click at [618, 66] on button "Back" at bounding box center [618, 62] width 14 height 14
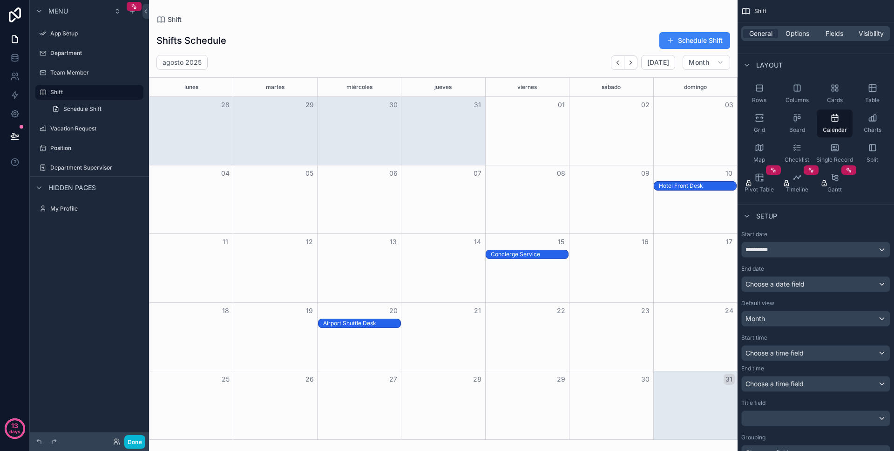
click at [675, 183] on div "Hotel Front Desk" at bounding box center [697, 185] width 77 height 7
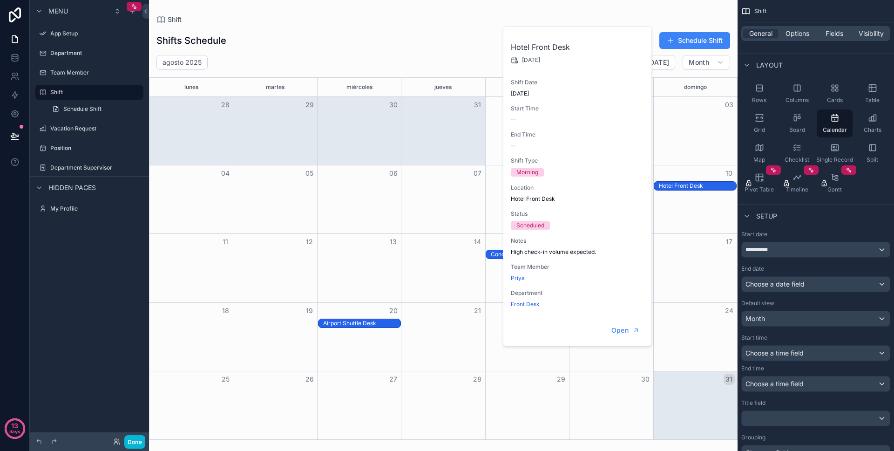
click at [675, 183] on div "Hotel Front Desk" at bounding box center [697, 185] width 77 height 7
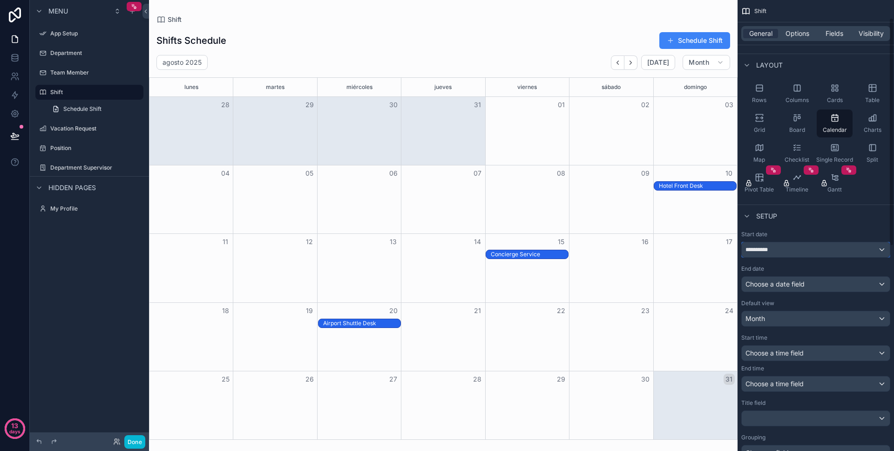
click at [759, 253] on div "**********" at bounding box center [816, 249] width 148 height 15
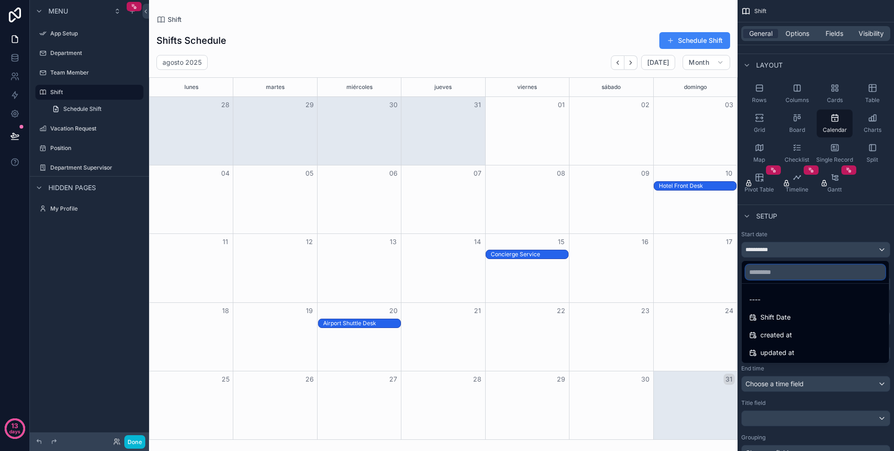
click at [773, 273] on input "text" at bounding box center [816, 272] width 140 height 15
type input "*"
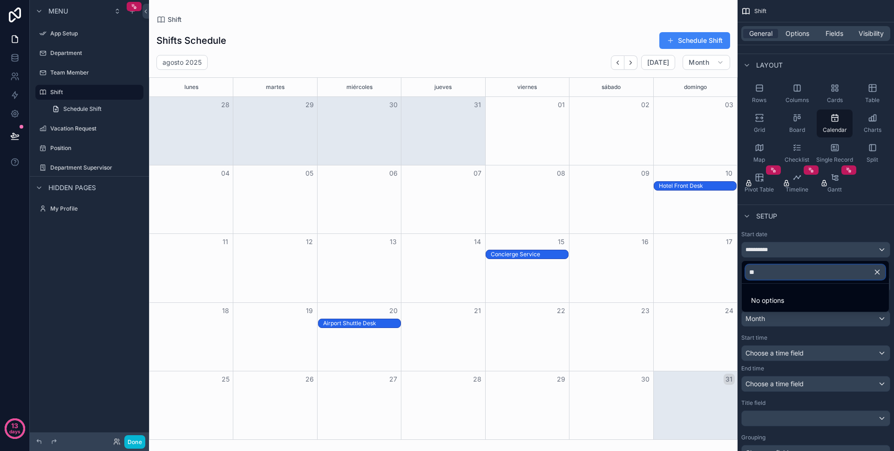
type input "*"
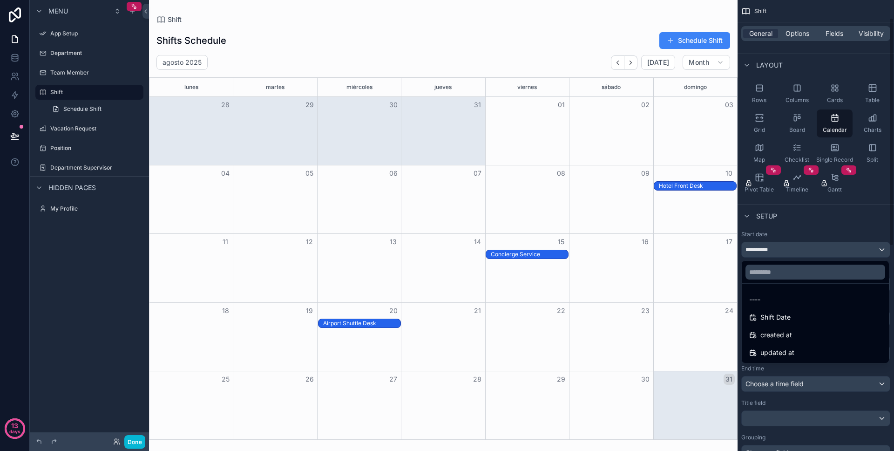
click at [793, 229] on div "scrollable content" at bounding box center [447, 225] width 894 height 451
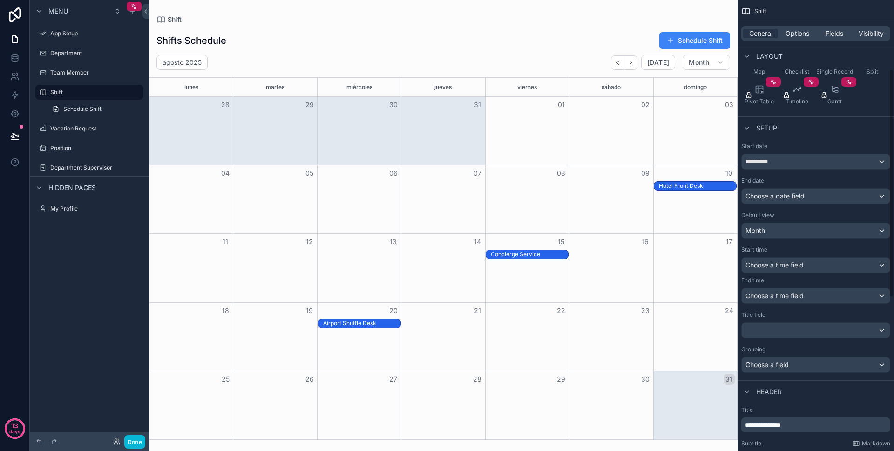
scroll to position [184, 0]
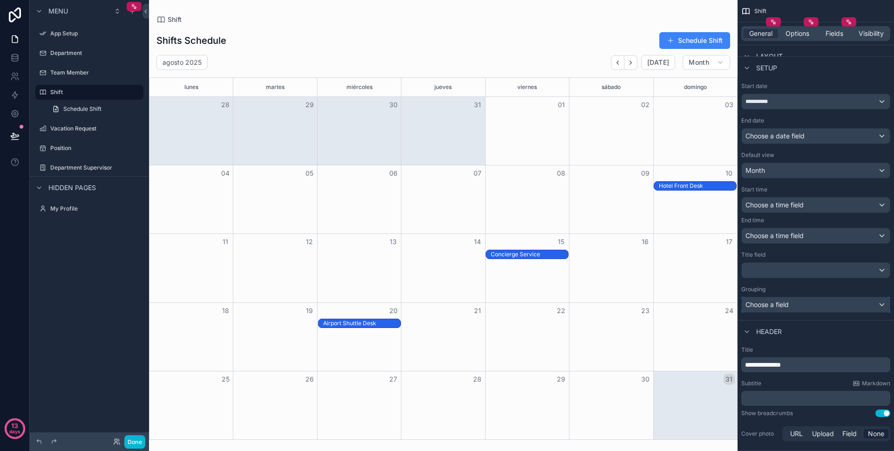
click at [765, 306] on span "Choose a field" at bounding box center [767, 304] width 43 height 8
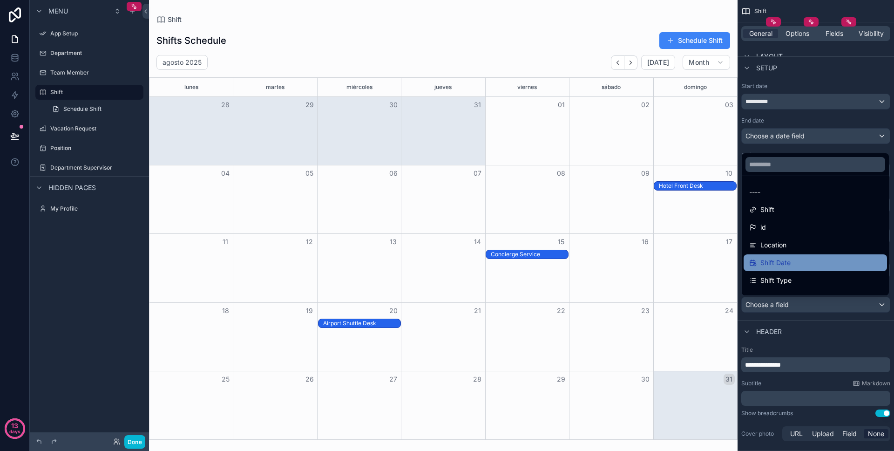
click at [780, 264] on span "Shift Date" at bounding box center [776, 262] width 30 height 11
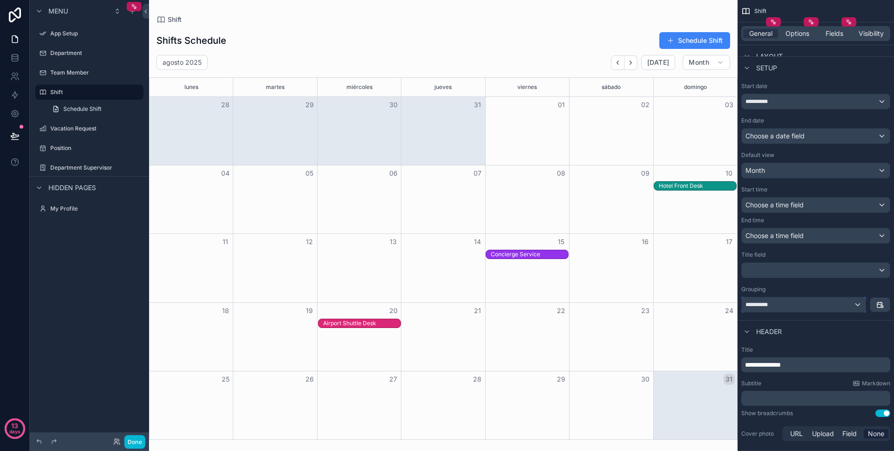
click at [767, 305] on span "**********" at bounding box center [759, 304] width 26 height 7
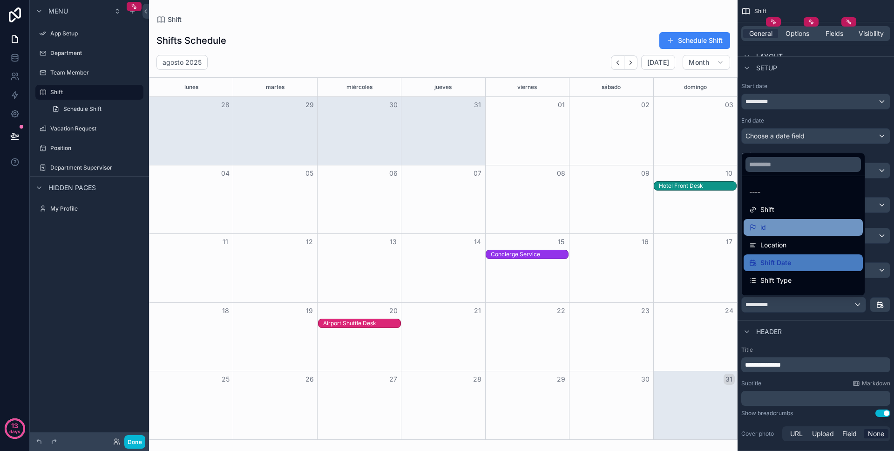
click at [780, 225] on div "id" at bounding box center [804, 227] width 108 height 11
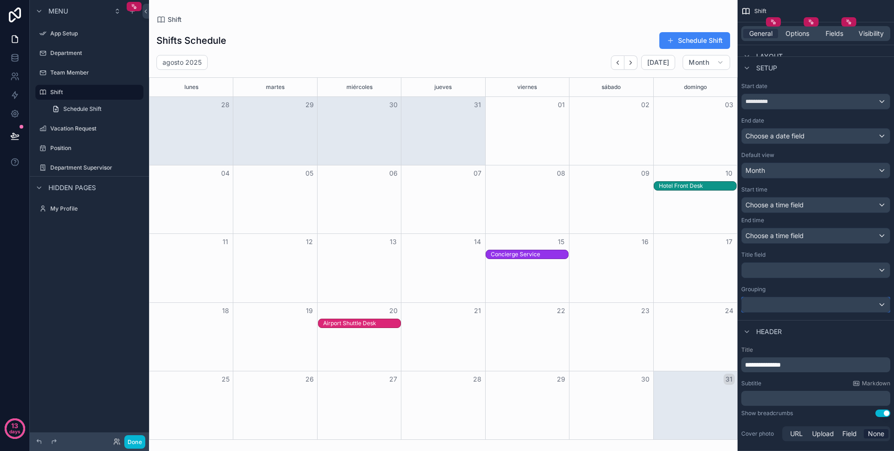
click at [763, 307] on div "scrollable content" at bounding box center [816, 304] width 148 height 15
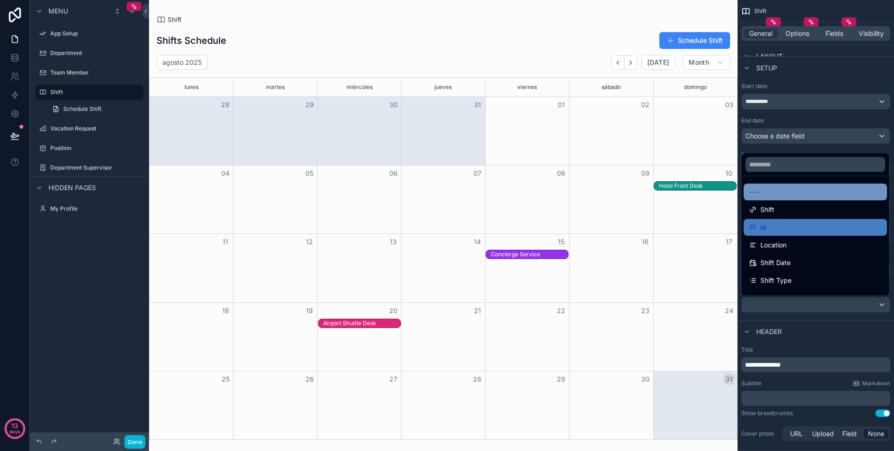
click at [791, 191] on div "----" at bounding box center [816, 191] width 132 height 11
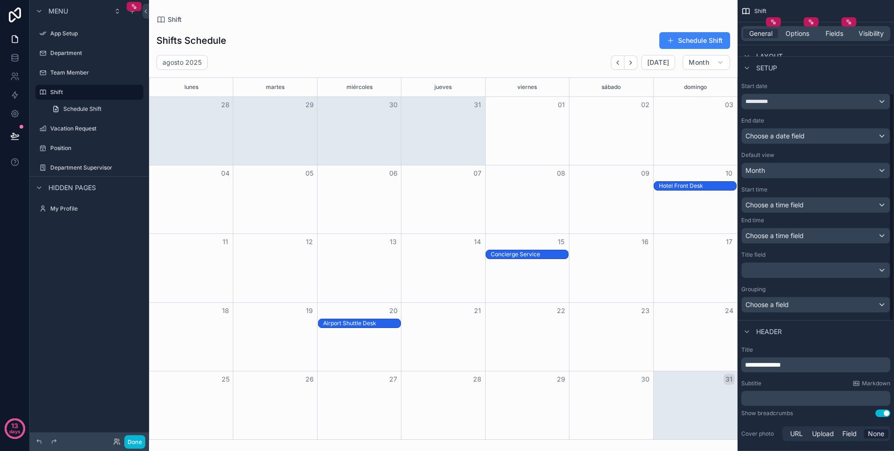
click at [696, 262] on div "Month View" at bounding box center [696, 268] width 84 height 68
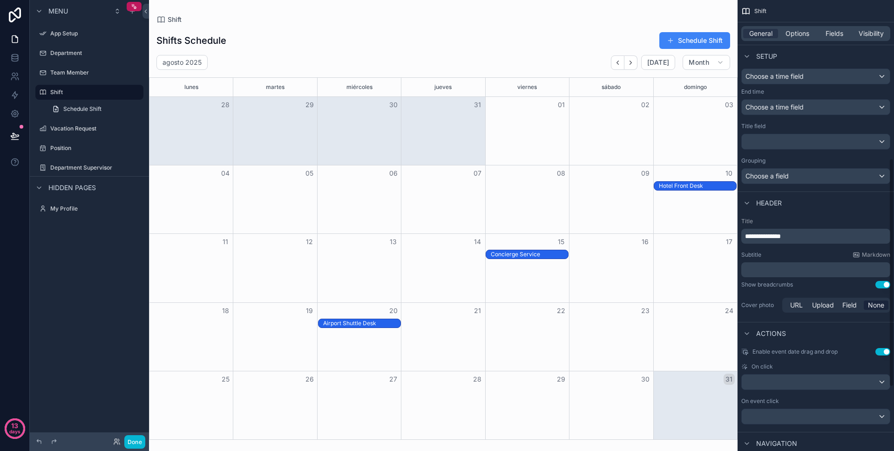
scroll to position [313, 0]
drag, startPoint x: 688, startPoint y: 186, endPoint x: 608, endPoint y: 184, distance: 79.7
drag, startPoint x: 672, startPoint y: 186, endPoint x: 637, endPoint y: 228, distance: 54.9
click at [637, 228] on div "04 05 06 07 08 09 10 [GEOGRAPHIC_DATA] Front Desk" at bounding box center [444, 199] width 588 height 68
drag, startPoint x: 543, startPoint y: 254, endPoint x: 641, endPoint y: 262, distance: 98.1
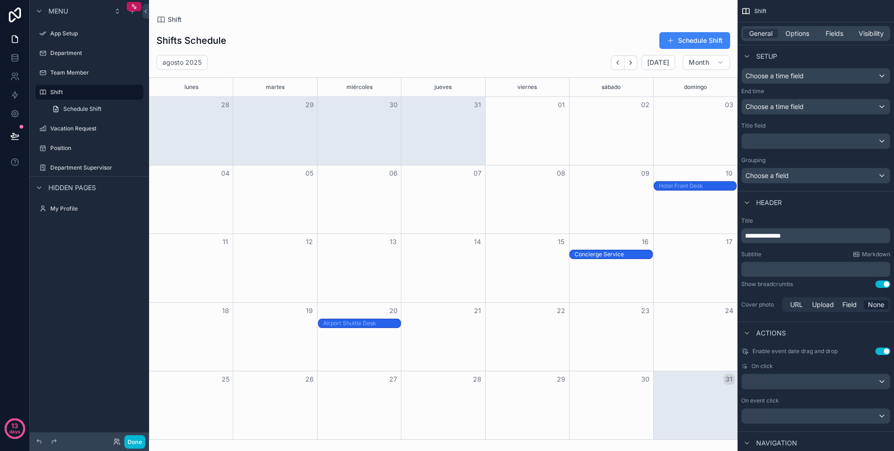
click at [641, 262] on div "11 12 13 14 15 16 17 Concierge Service Concierge Service" at bounding box center [444, 267] width 588 height 68
drag, startPoint x: 535, startPoint y: 251, endPoint x: 524, endPoint y: 333, distance: 83.2
click at [524, 333] on div "lunes martes miércoles jueves viernes [PERSON_NAME] 28 29 30 31 01 02 03 04 05 …" at bounding box center [443, 258] width 589 height 362
drag, startPoint x: 375, startPoint y: 320, endPoint x: 515, endPoint y: 292, distance: 143.4
click at [515, 292] on div "lunes martes miércoles jueves viernes [PERSON_NAME] 28 29 30 31 01 02 03 04 05 …" at bounding box center [443, 258] width 589 height 362
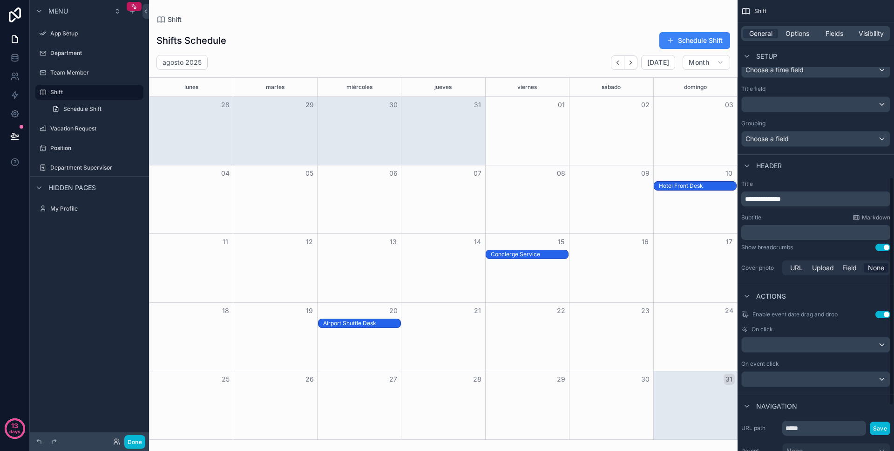
scroll to position [362, 0]
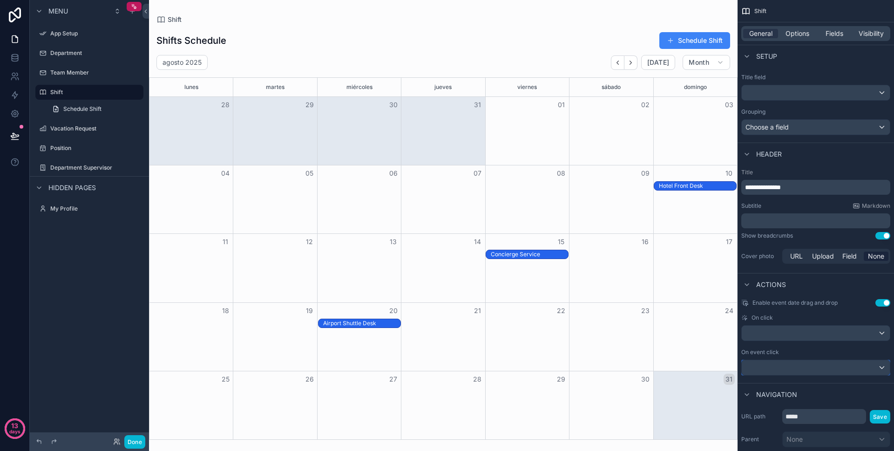
click at [765, 369] on div "scrollable content" at bounding box center [816, 367] width 148 height 15
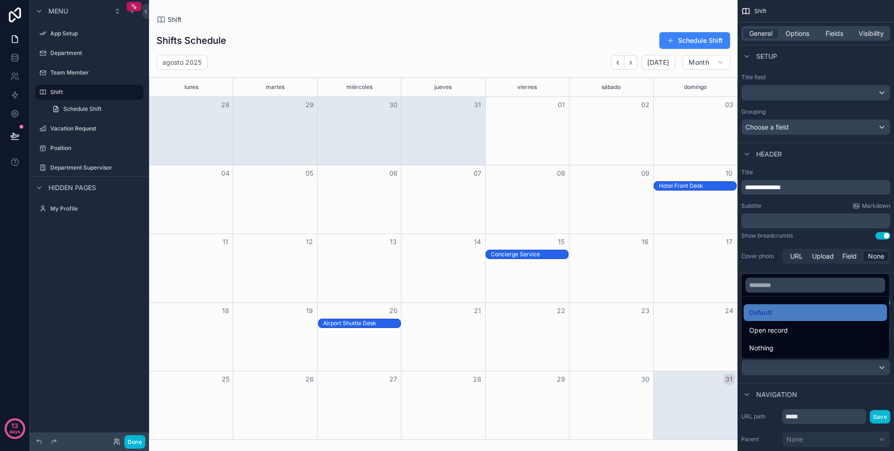
click at [765, 369] on div "scrollable content" at bounding box center [447, 225] width 894 height 451
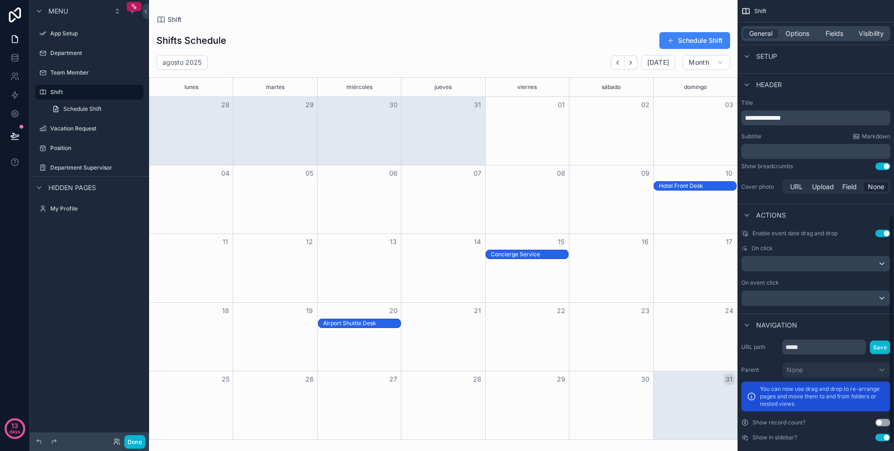
scroll to position [440, 0]
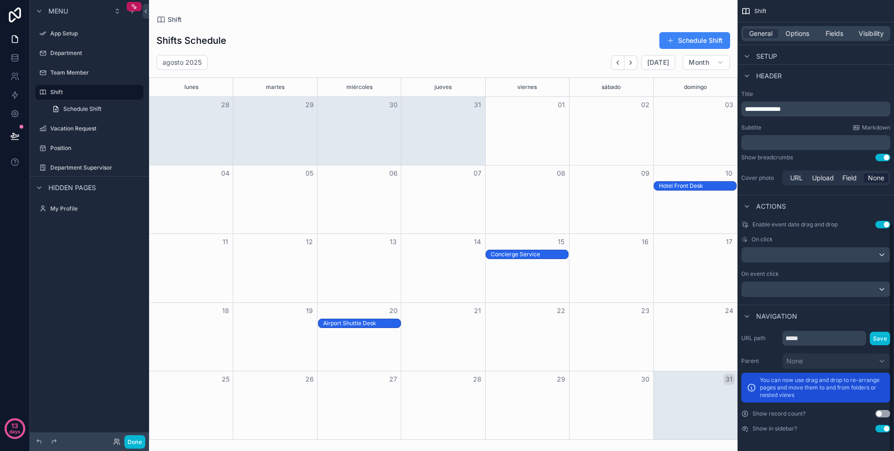
click at [881, 414] on button "Use setting" at bounding box center [883, 413] width 15 height 7
click at [89, 114] on link "Schedule Shift" at bounding box center [95, 109] width 97 height 15
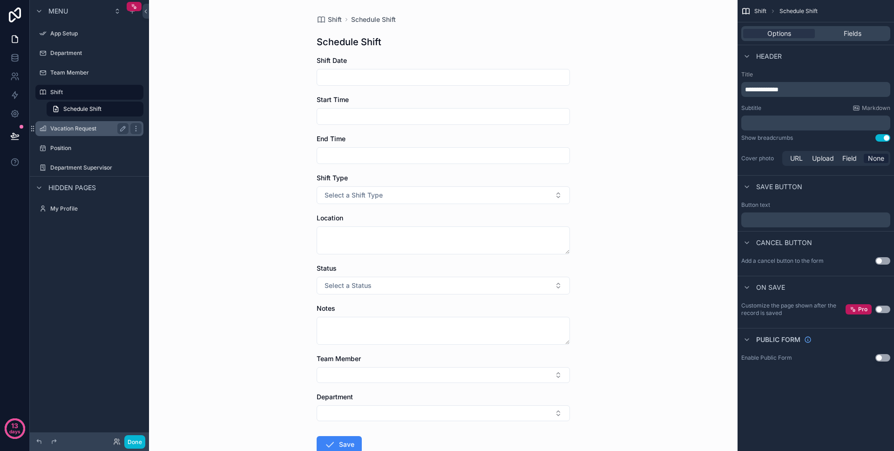
click at [79, 127] on label "Vacation Request" at bounding box center [87, 128] width 75 height 7
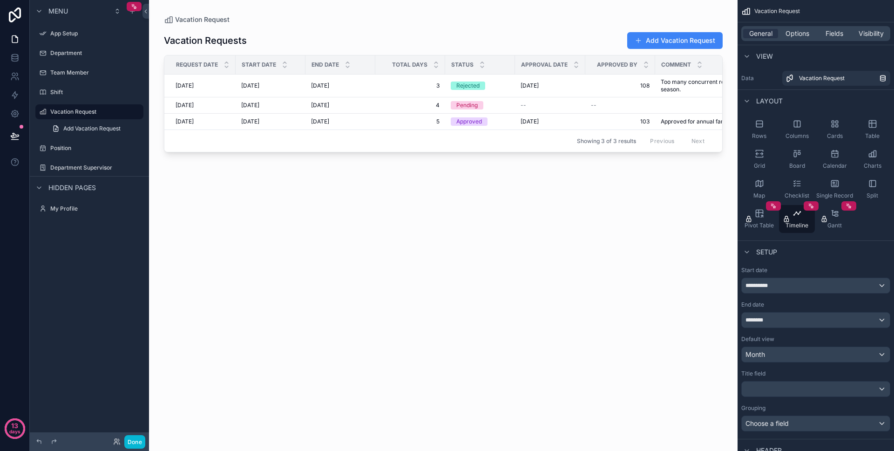
click at [656, 45] on div "scrollable content" at bounding box center [443, 220] width 589 height 440
click at [653, 33] on button "Add Vacation Request" at bounding box center [676, 40] width 96 height 17
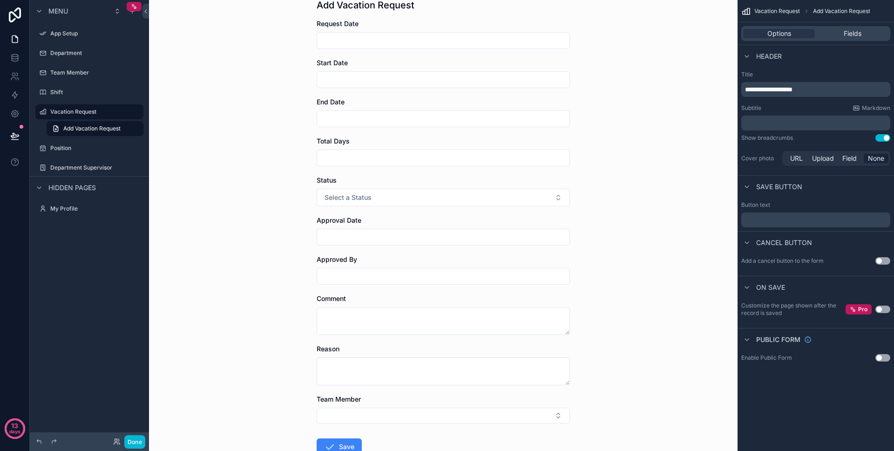
scroll to position [101, 0]
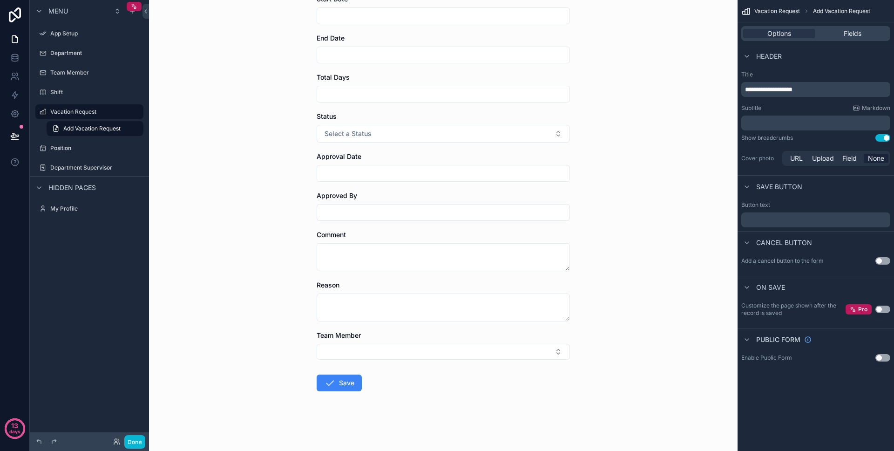
click at [375, 96] on input "scrollable content" at bounding box center [443, 94] width 253 height 13
click at [178, 135] on div "Vacation Request Add Vacation Request Add Vacation Request Request Date Start D…" at bounding box center [443, 124] width 589 height 451
click at [59, 151] on label "Position" at bounding box center [87, 147] width 75 height 7
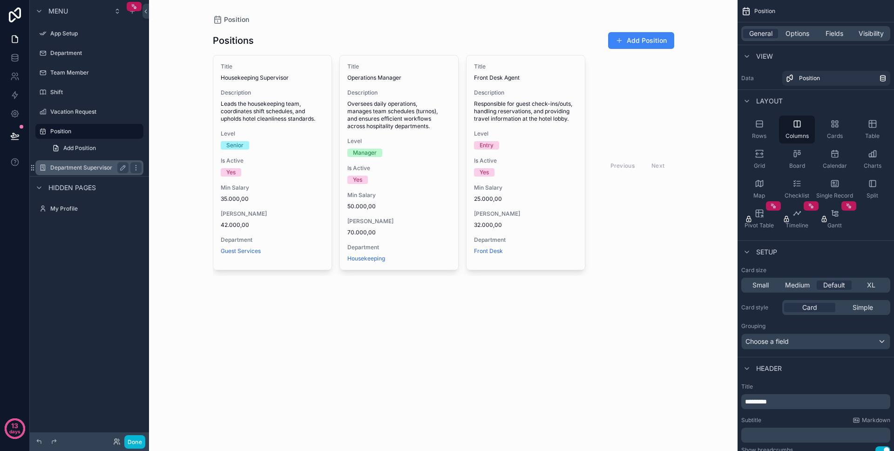
click at [89, 168] on label "Department Supervisor" at bounding box center [87, 167] width 75 height 7
